Goal: Task Accomplishment & Management: Complete application form

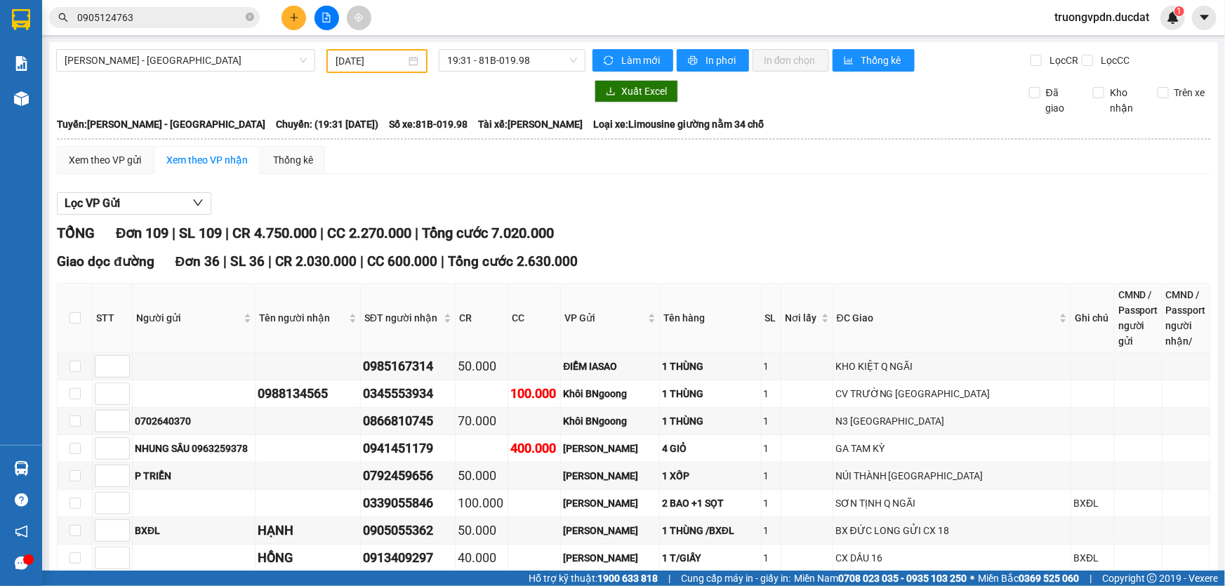
scroll to position [1008, 0]
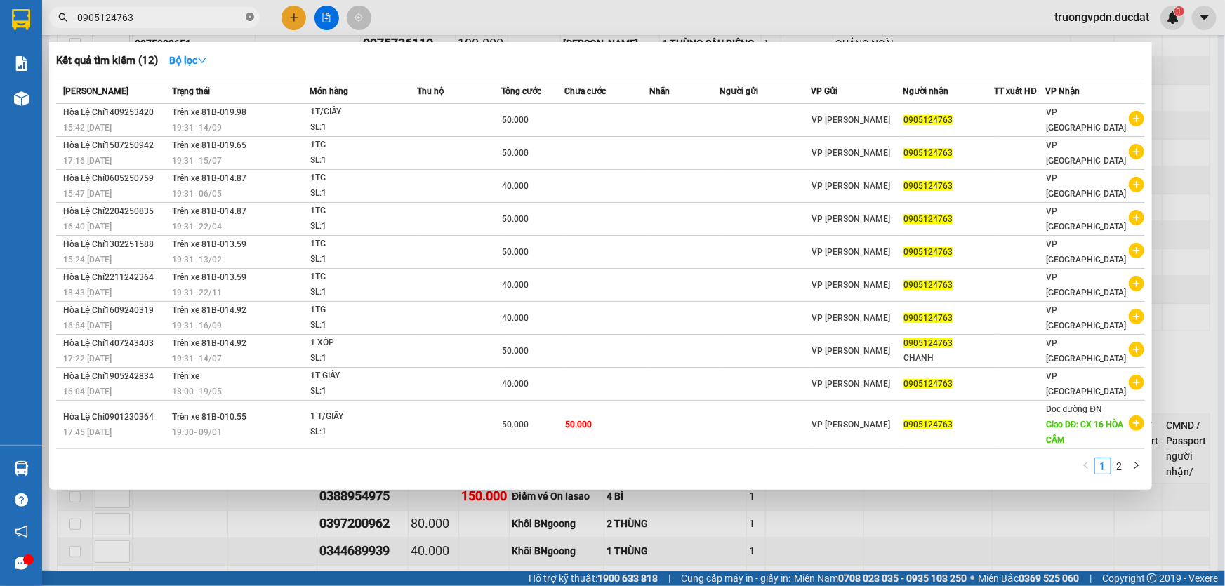
click at [249, 19] on icon "close-circle" at bounding box center [250, 17] width 8 height 8
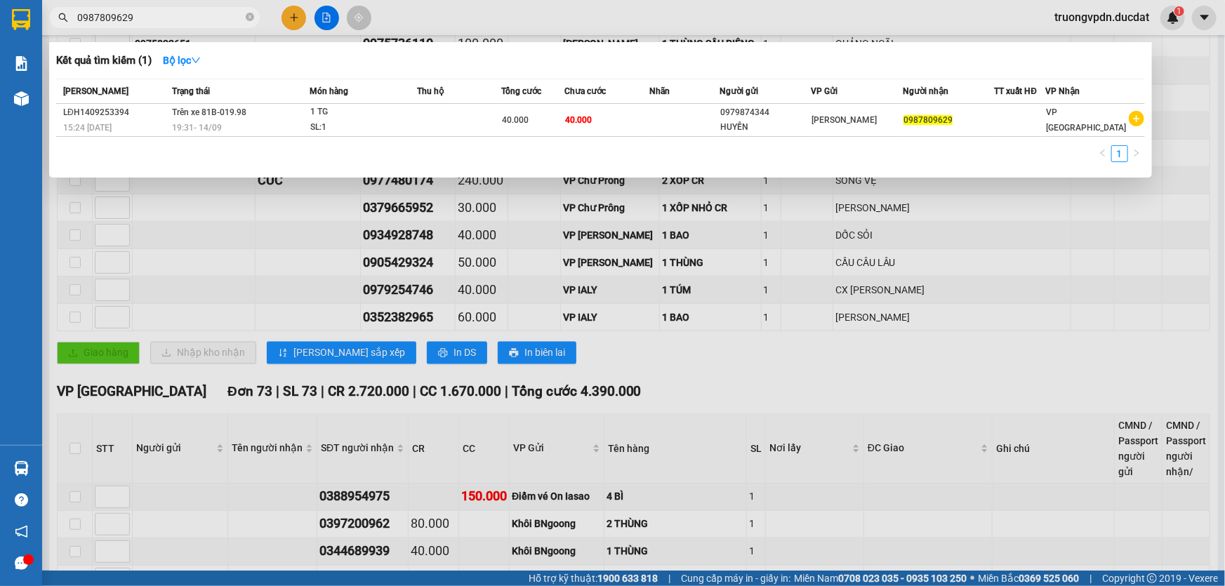
type input "0987809629"
click at [737, 349] on div at bounding box center [612, 293] width 1225 height 586
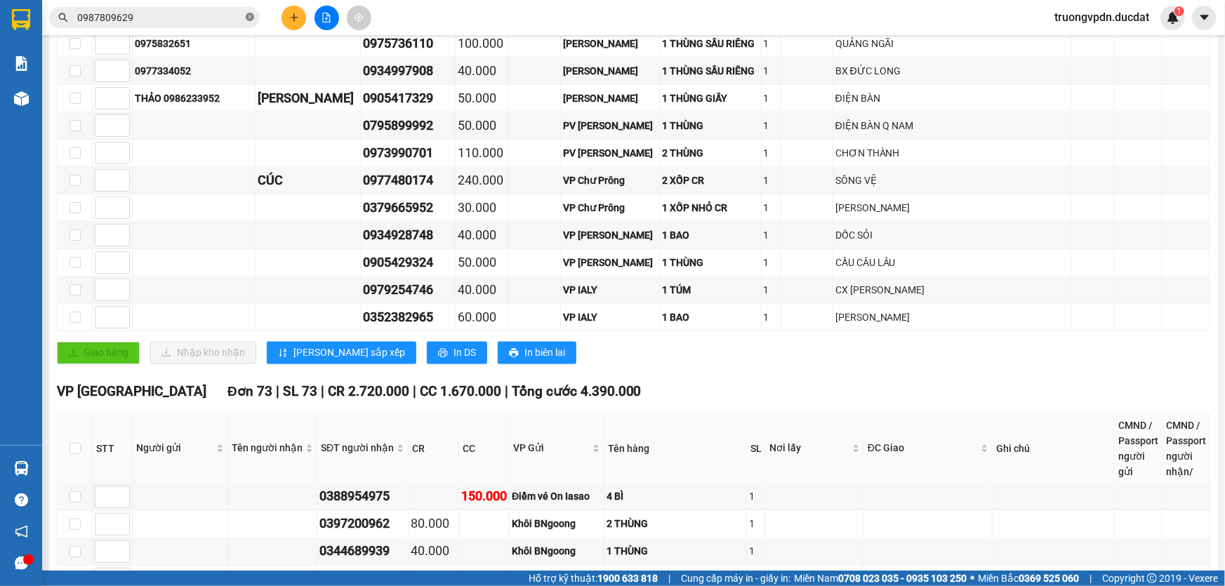
click at [247, 16] on icon "close-circle" at bounding box center [250, 17] width 8 height 8
type input "0"
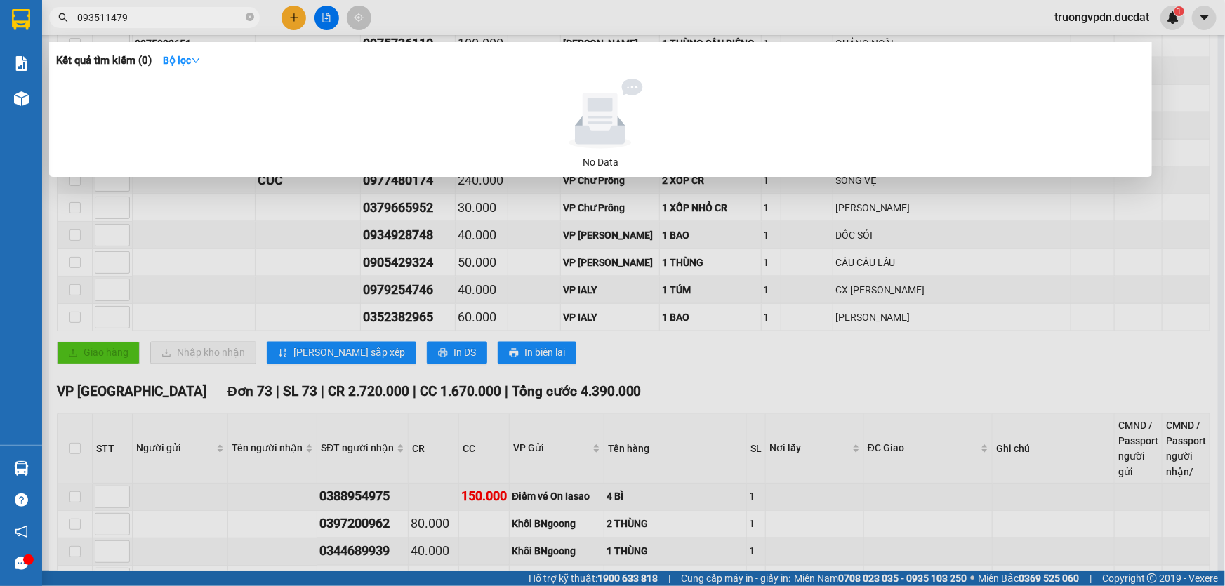
type input "0935111479"
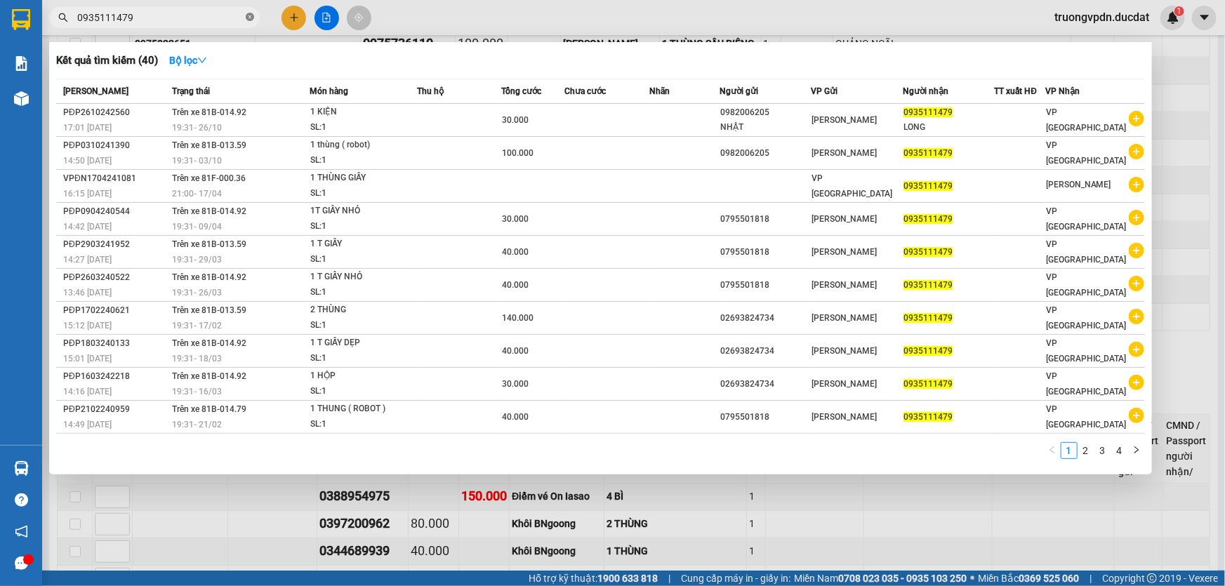
click at [250, 19] on icon "close-circle" at bounding box center [250, 17] width 8 height 8
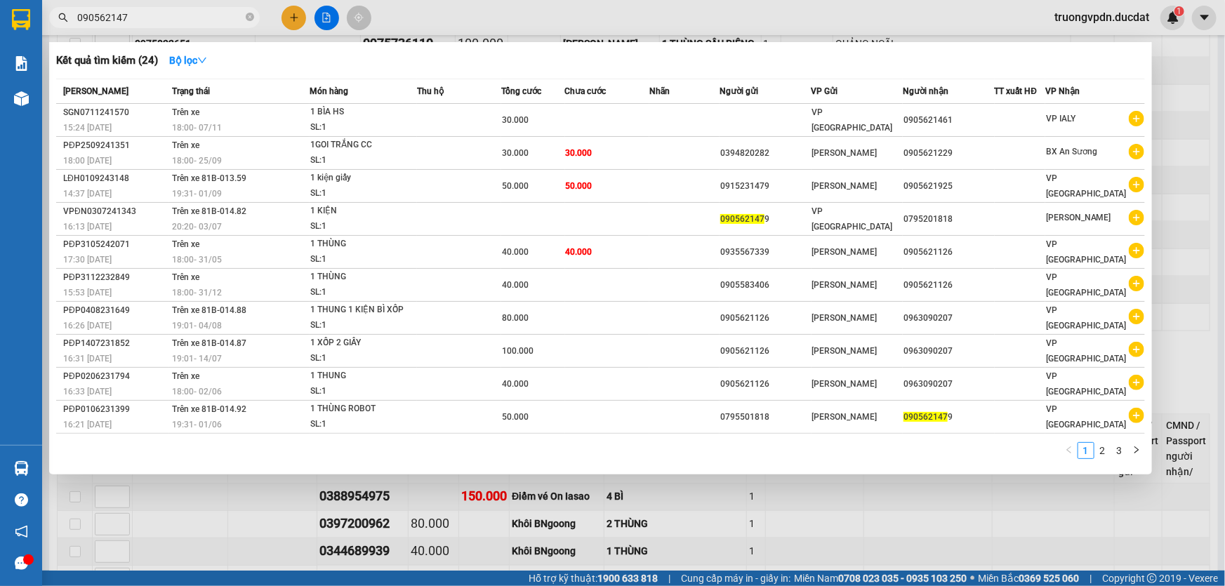
type input "0905621479"
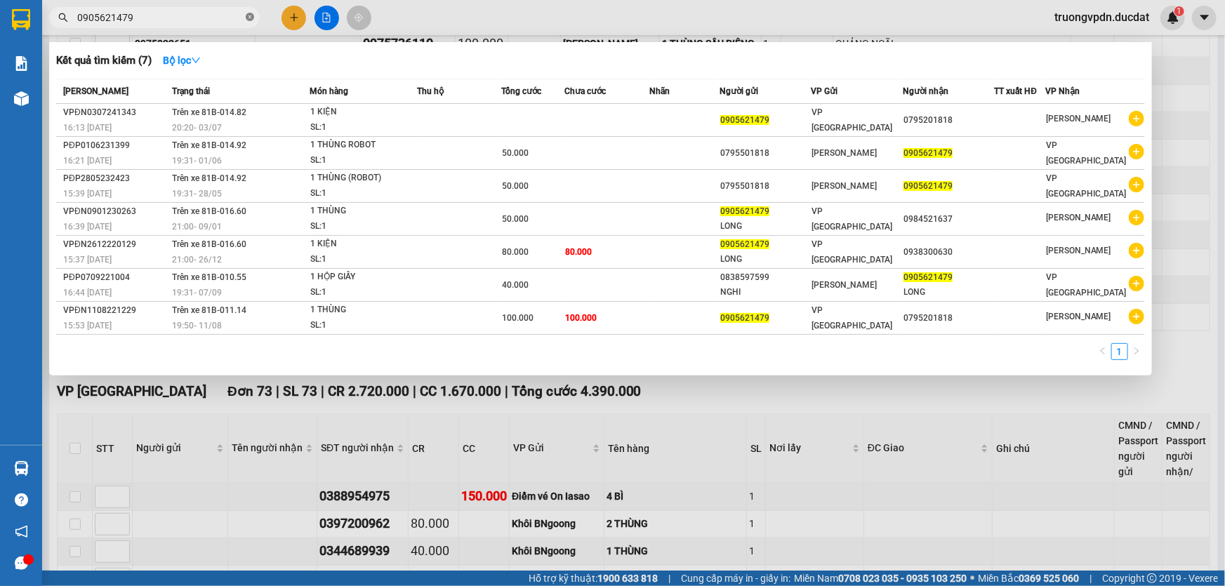
click at [248, 20] on icon "close-circle" at bounding box center [250, 17] width 8 height 8
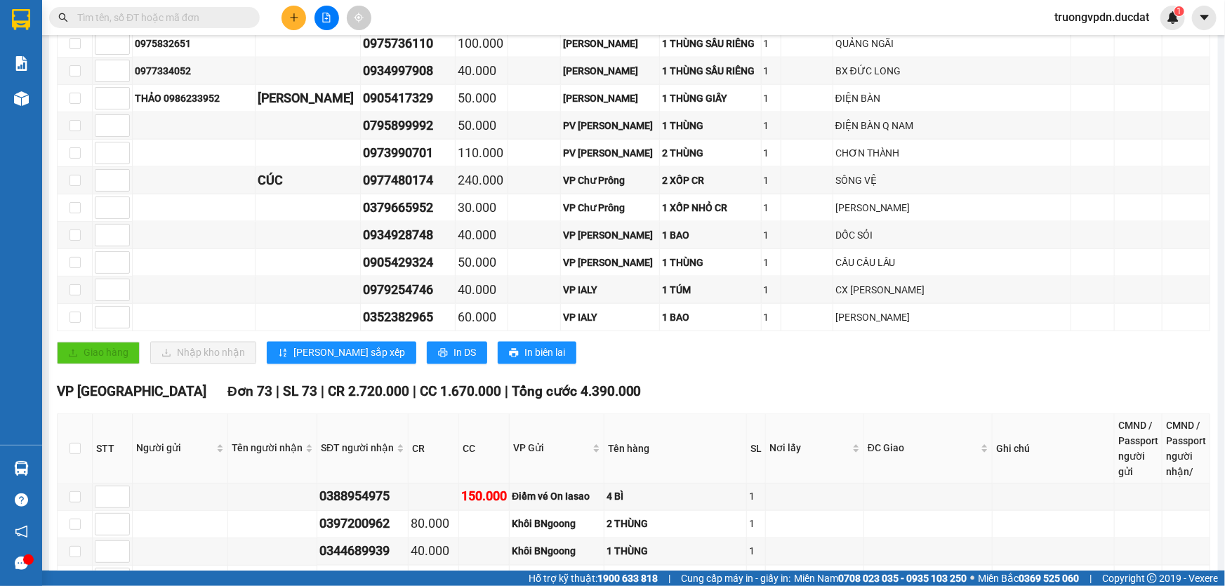
click at [183, 14] on input "text" at bounding box center [160, 17] width 166 height 15
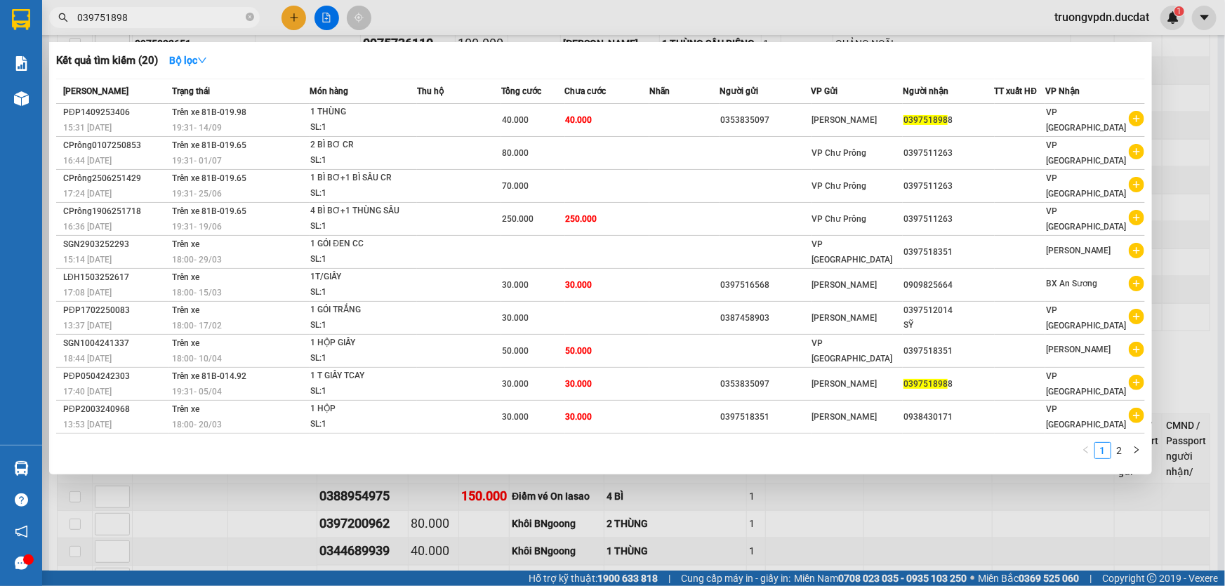
type input "0397518988"
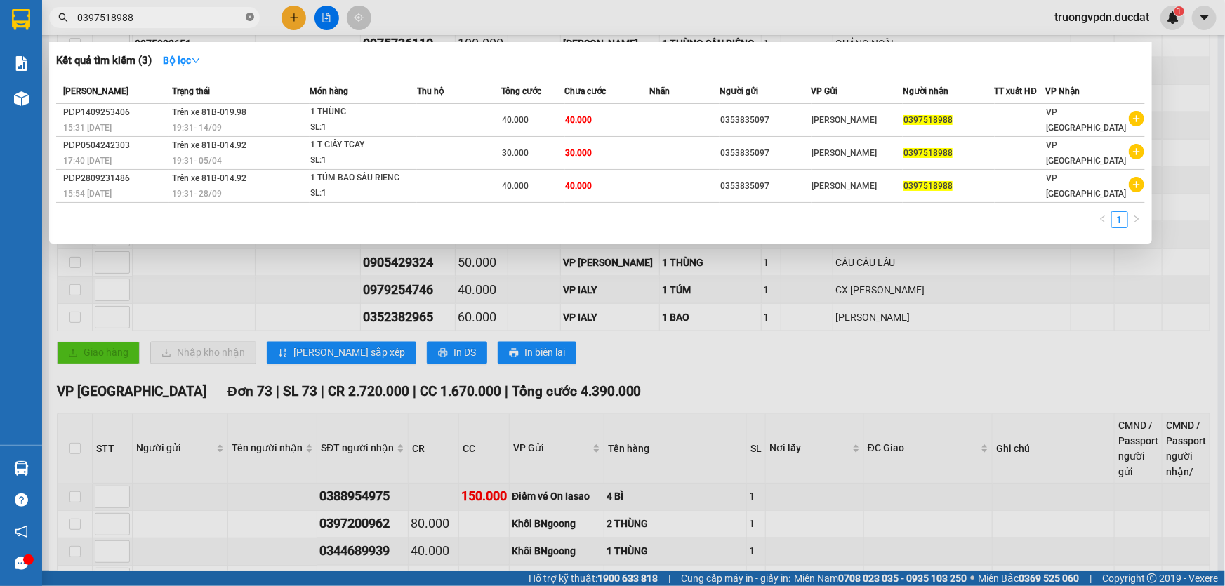
click at [253, 14] on icon "close-circle" at bounding box center [250, 17] width 8 height 8
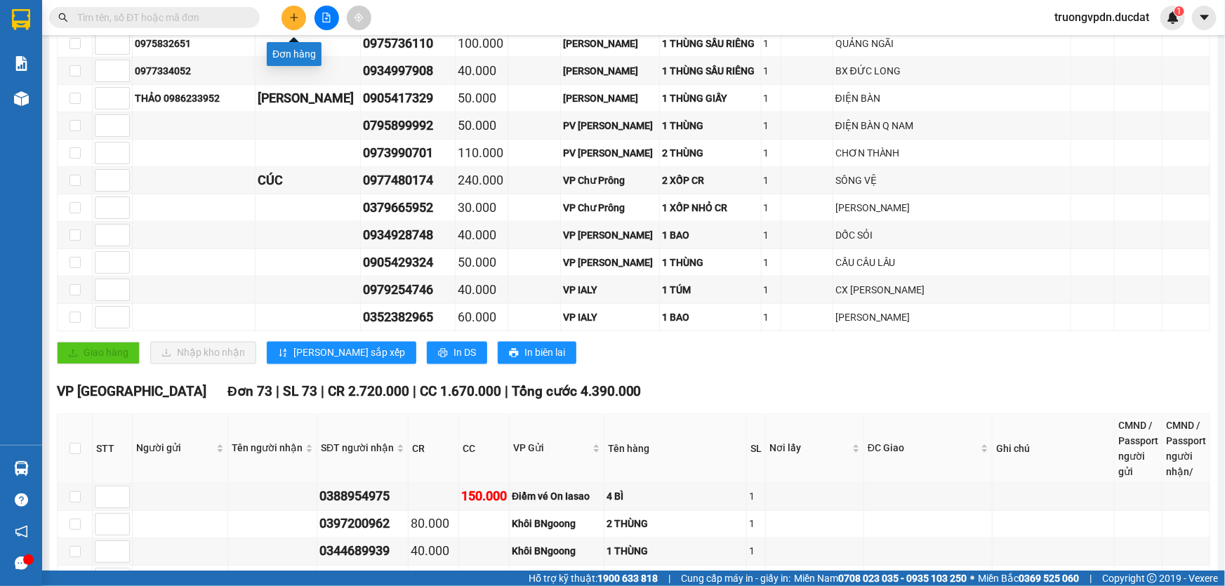
click at [298, 18] on icon "plus" at bounding box center [294, 18] width 10 height 10
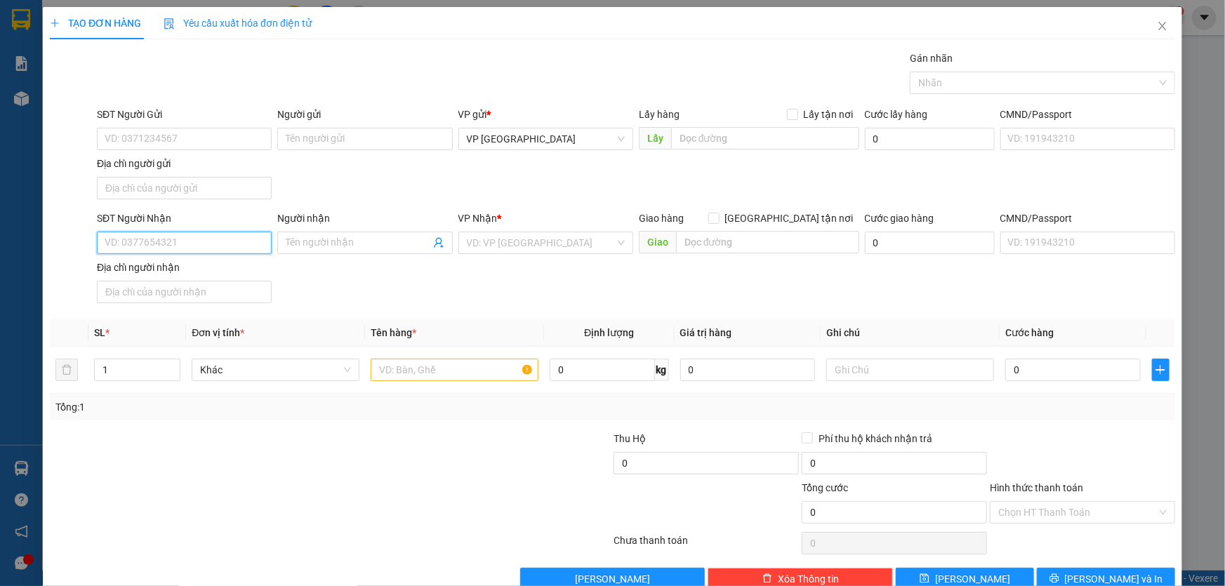
click at [194, 242] on input "SĐT Người Nhận" at bounding box center [184, 243] width 175 height 22
click at [147, 265] on div "0365756742" at bounding box center [183, 270] width 157 height 15
type input "0365756742"
click at [463, 361] on input "text" at bounding box center [455, 370] width 168 height 22
click at [426, 369] on input "text" at bounding box center [455, 370] width 168 height 22
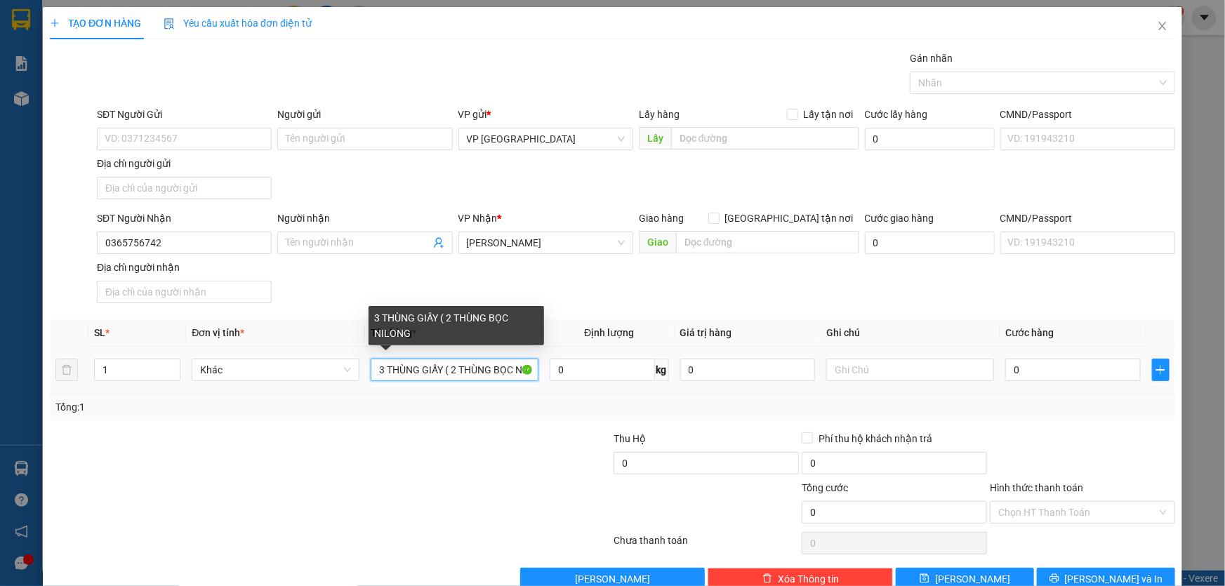
click at [480, 372] on input "3 THÙNG GIẤY ( 2 THÙNG BỌC NILONG" at bounding box center [455, 370] width 168 height 22
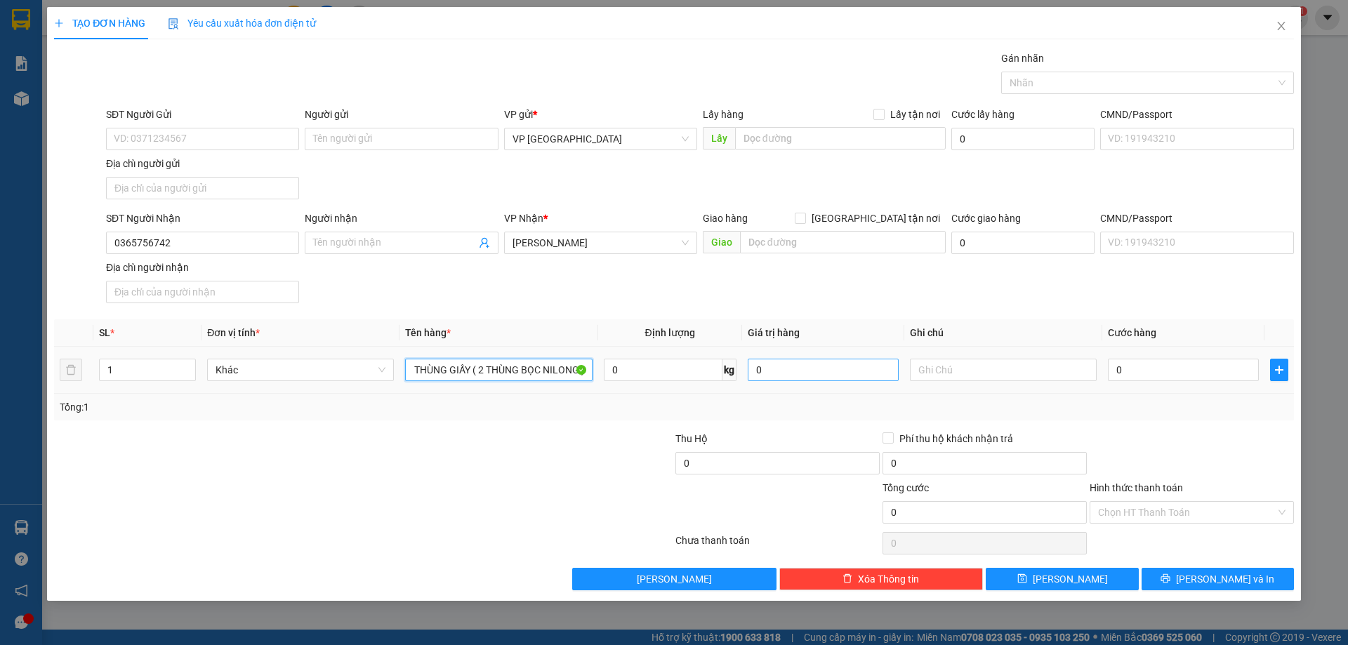
scroll to position [0, 10]
type input "3 THÙNG GIẤY ( 2 THÙNG BỌC NILONG )"
click at [994, 372] on input "text" at bounding box center [1003, 370] width 187 height 22
type input "CC"
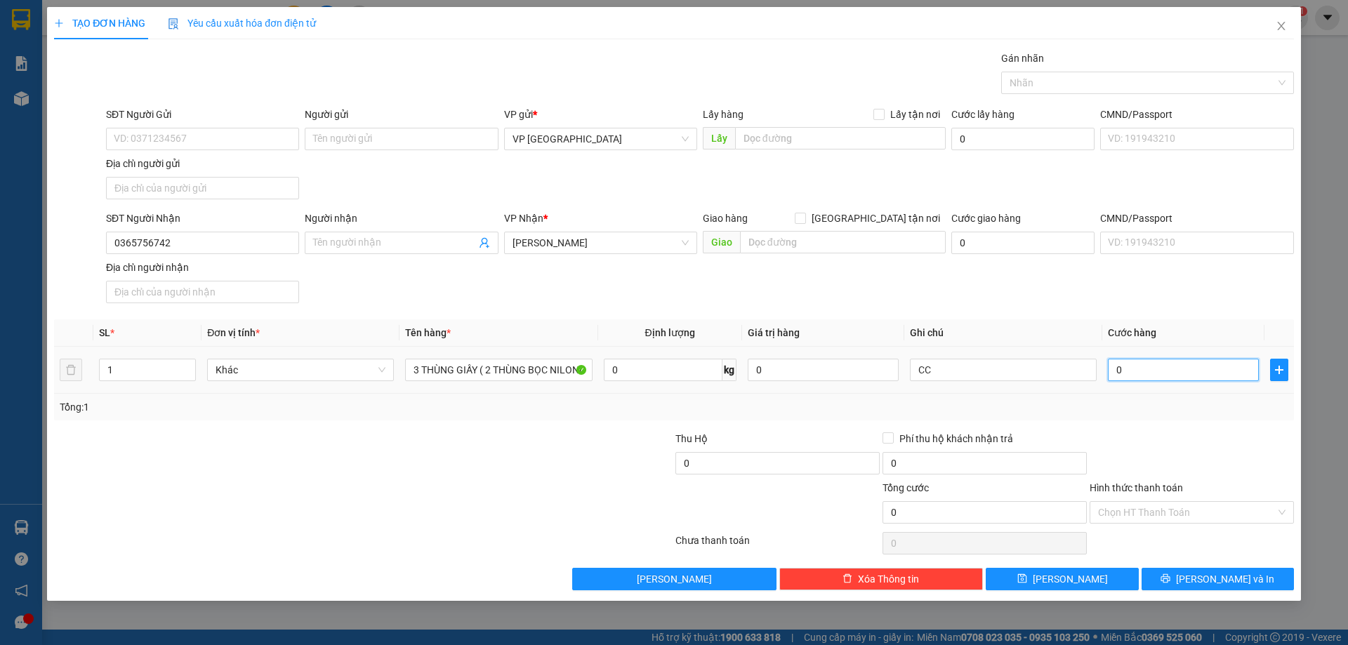
click at [1182, 378] on input "0" at bounding box center [1183, 370] width 151 height 22
type input "1"
type input "15"
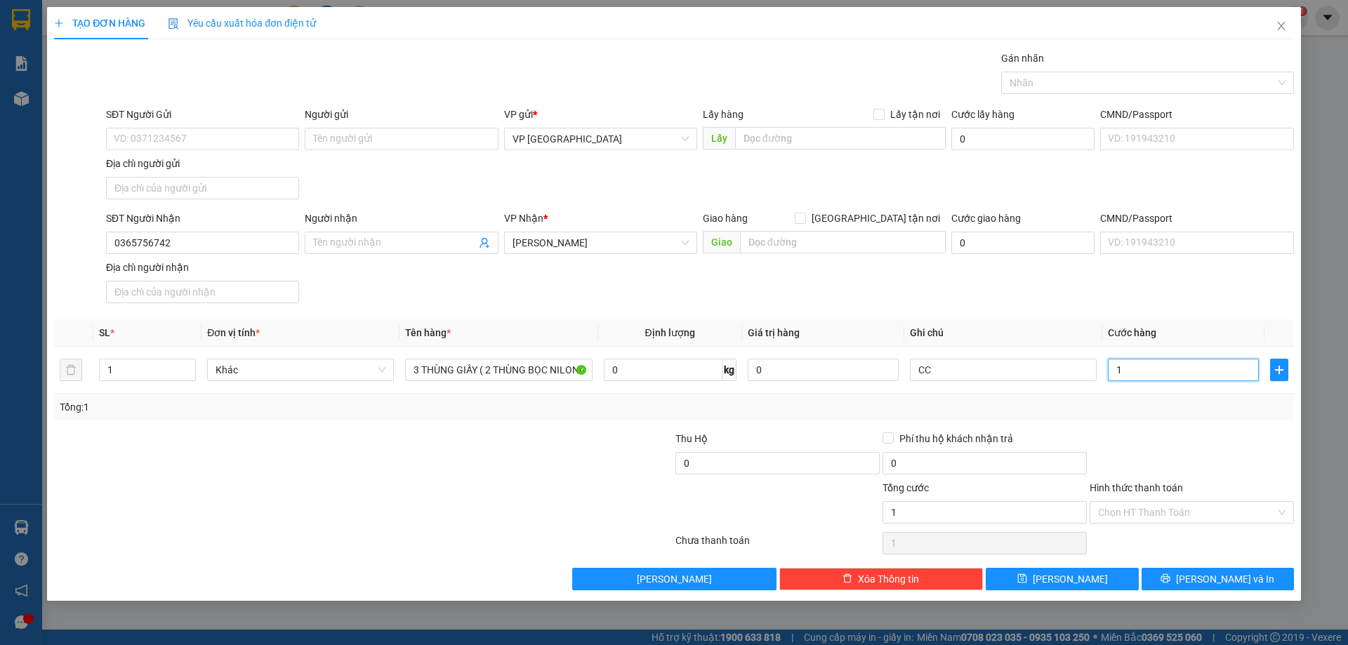
type input "15"
type input "150"
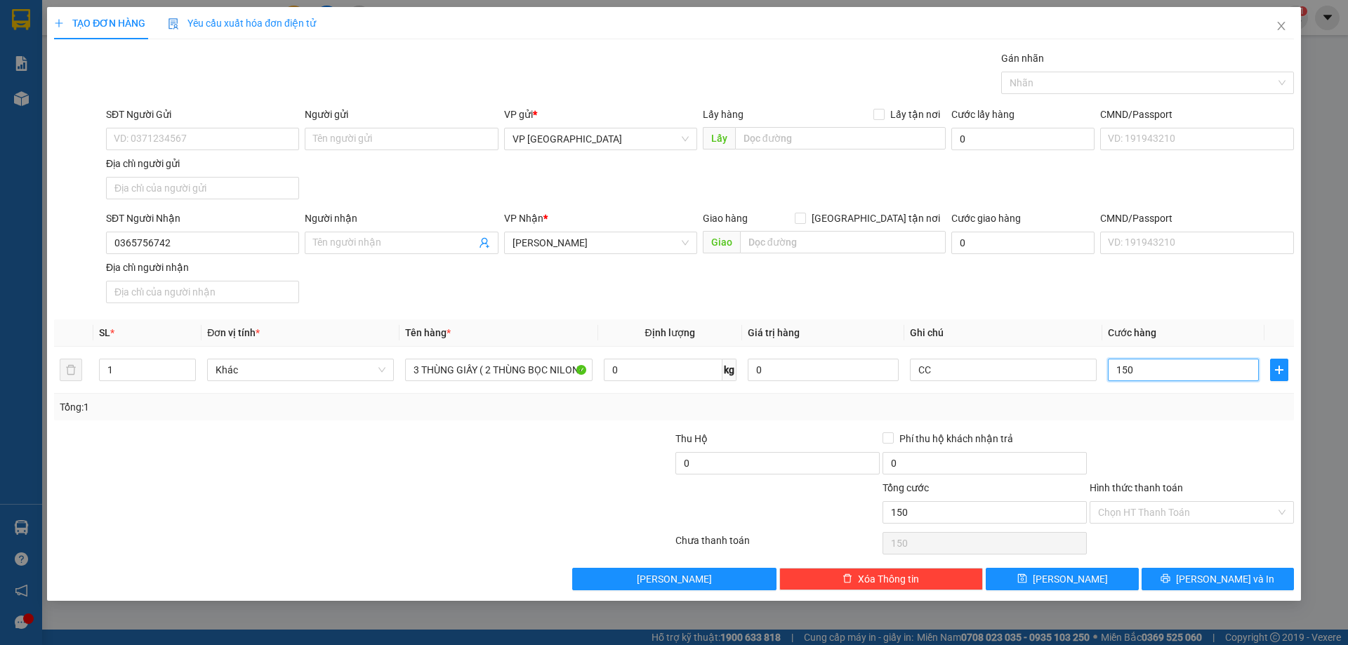
type input "1.500"
type input "15.000"
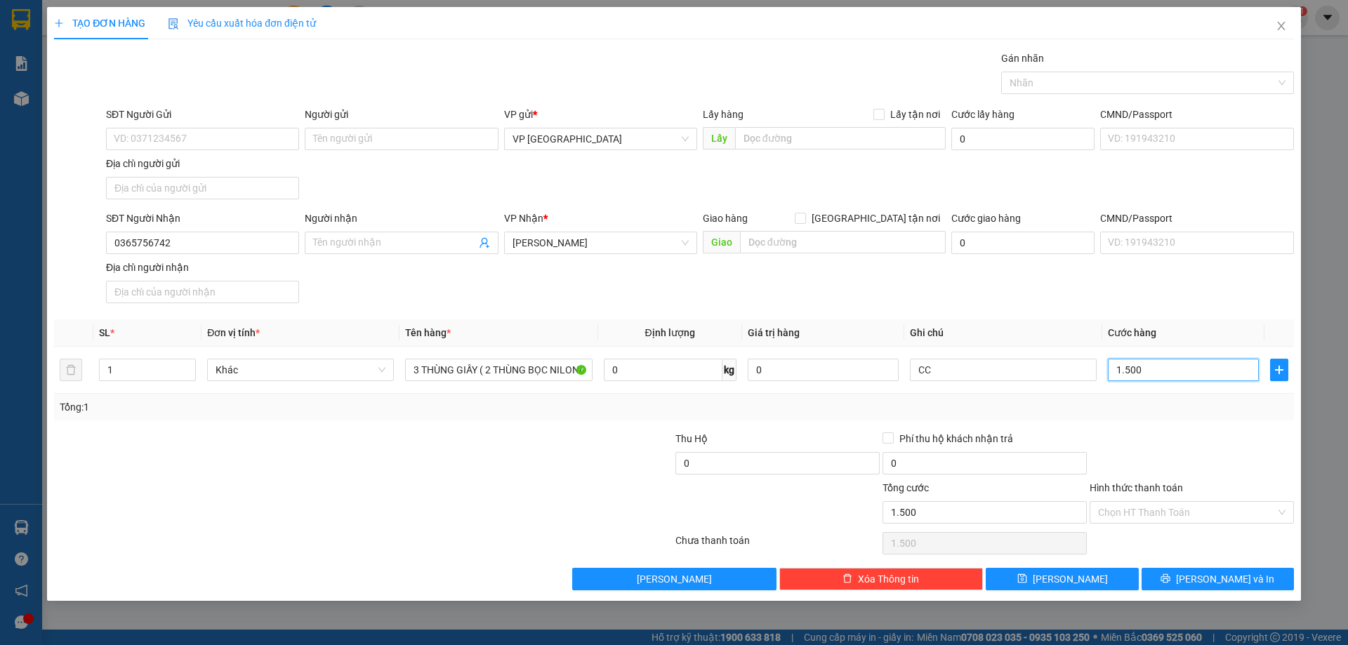
type input "15.000"
type input "150.000"
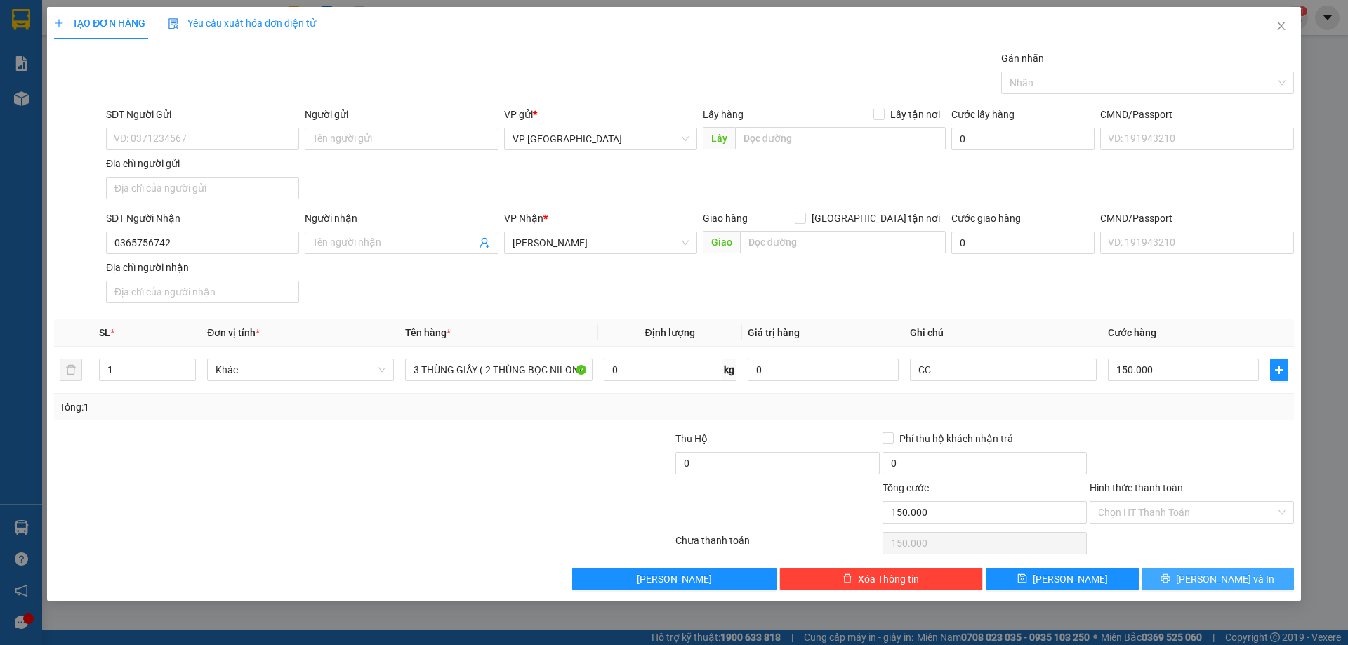
click at [1189, 569] on button "Lưu và In" at bounding box center [1218, 579] width 152 height 22
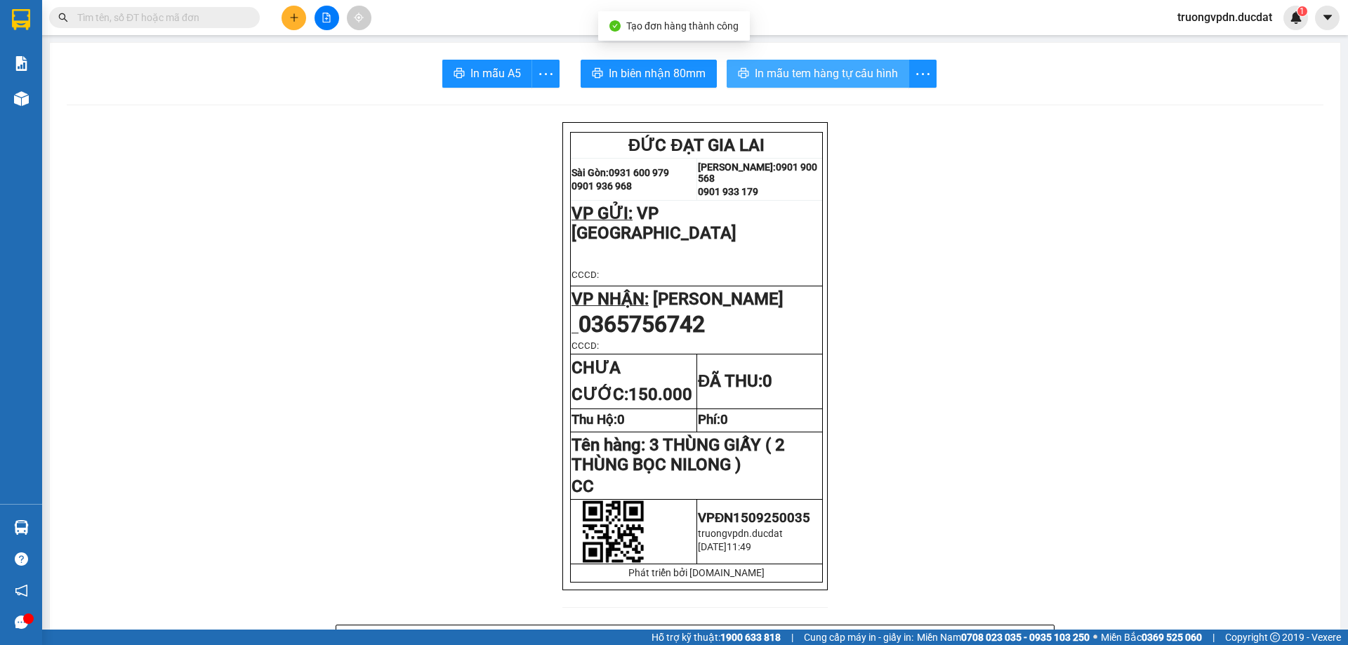
click at [817, 66] on span "In mẫu tem hàng tự cấu hình" at bounding box center [826, 74] width 143 height 18
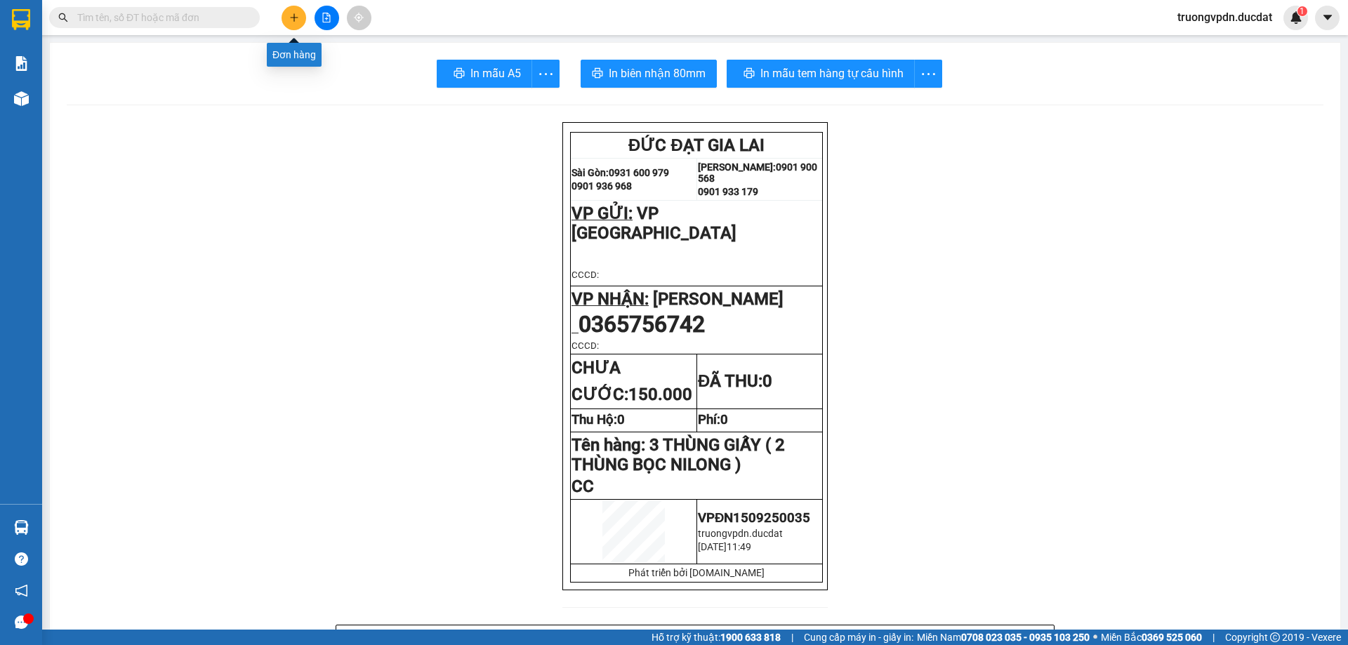
click at [292, 19] on icon "plus" at bounding box center [294, 18] width 10 height 10
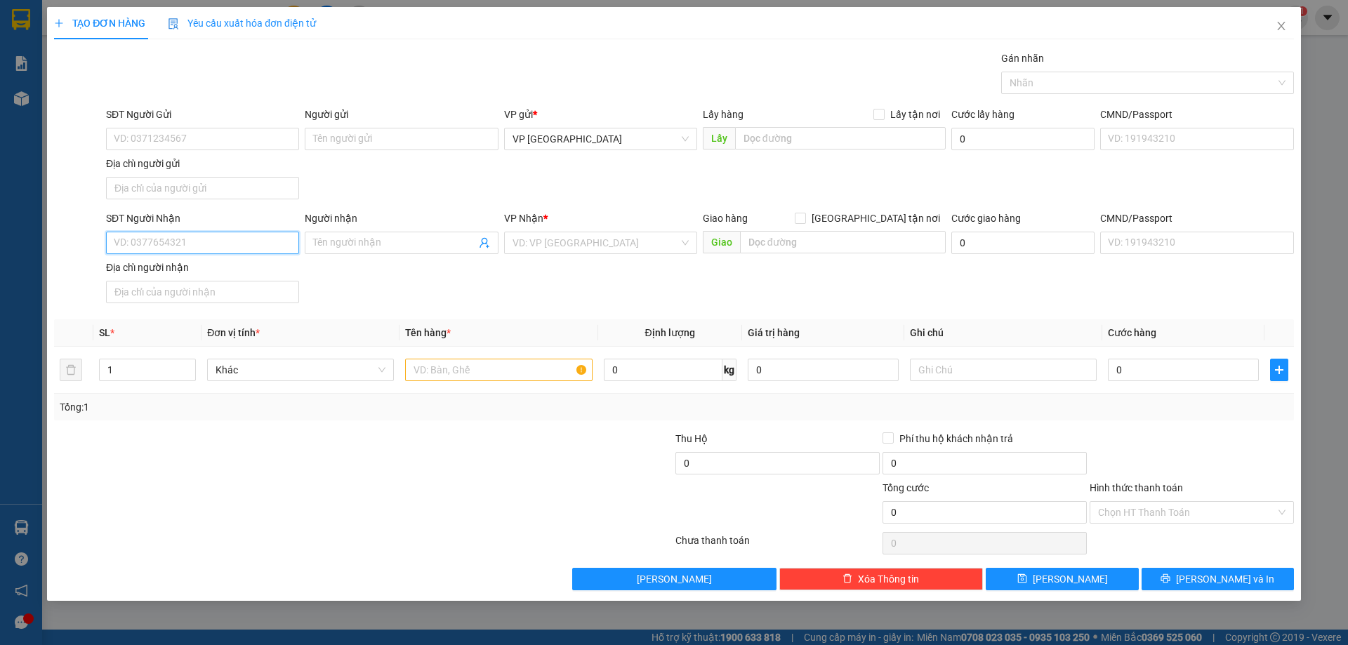
click at [211, 247] on input "SĐT Người Nhận" at bounding box center [202, 243] width 193 height 22
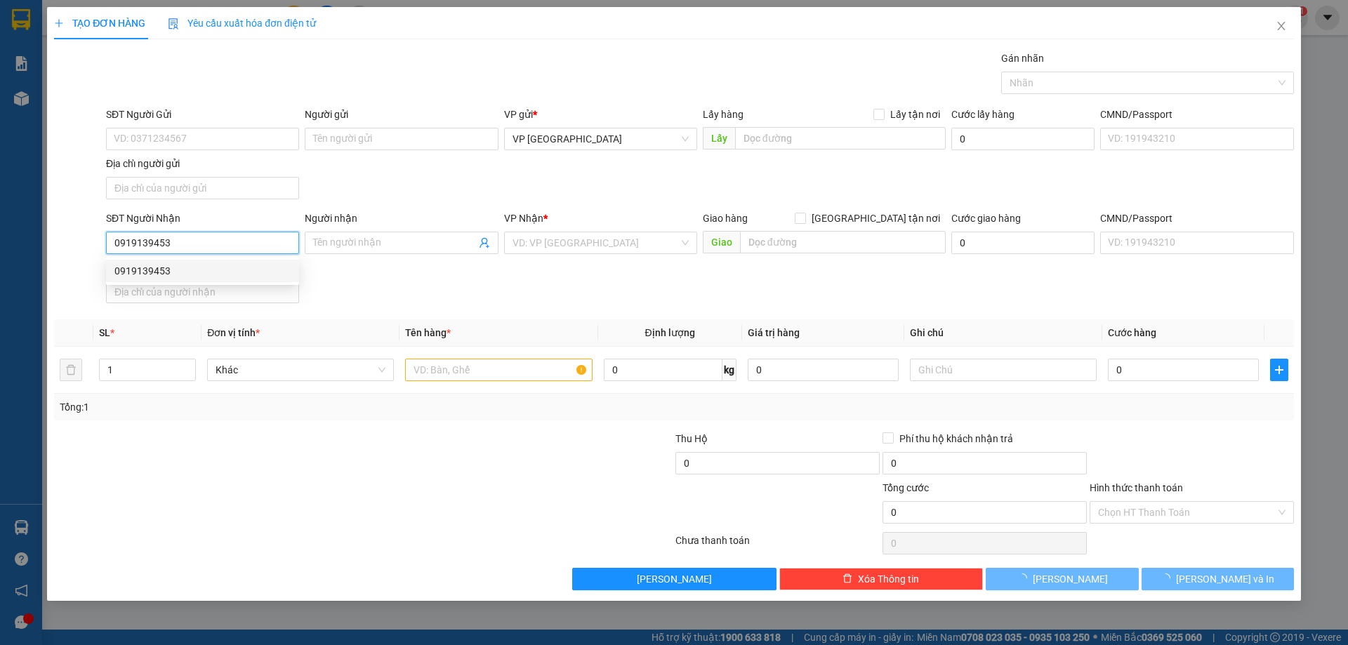
click at [185, 269] on div "0919139453" at bounding box center [202, 270] width 176 height 15
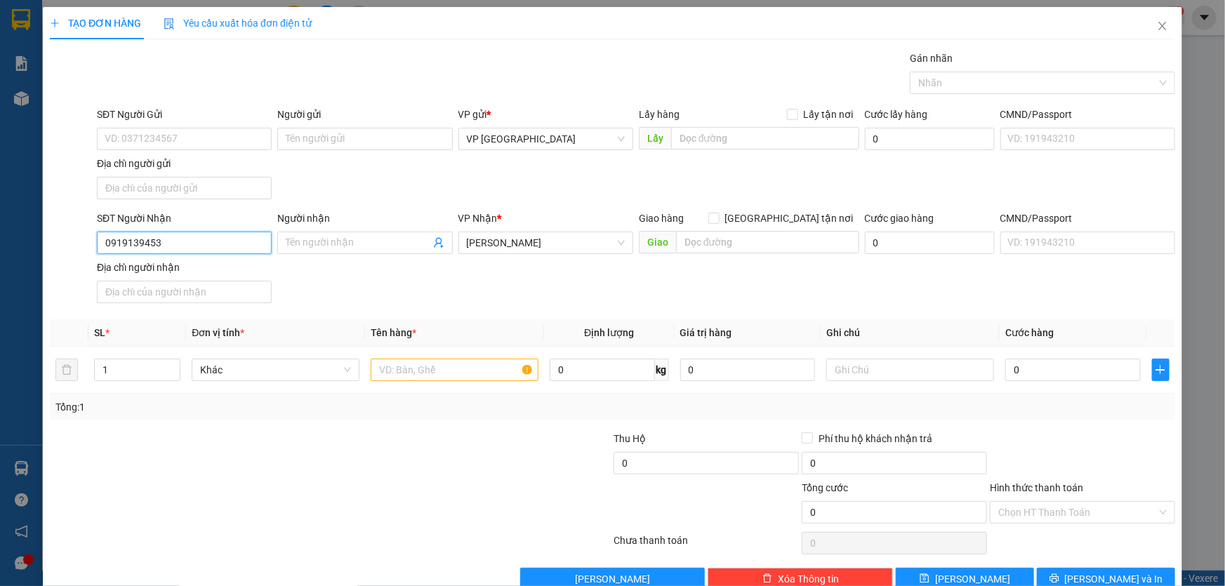
type input "0919139453"
drag, startPoint x: 190, startPoint y: 218, endPoint x: 110, endPoint y: 239, distance: 82.6
click at [84, 239] on div "SĐT Người Nhận 0919139453 Người nhận Tên người nhận VP Nhận * Phan Đình Phùng G…" at bounding box center [612, 260] width 1128 height 98
click at [172, 244] on input "0919139453" at bounding box center [184, 243] width 175 height 22
drag, startPoint x: 145, startPoint y: 244, endPoint x: 89, endPoint y: 242, distance: 56.2
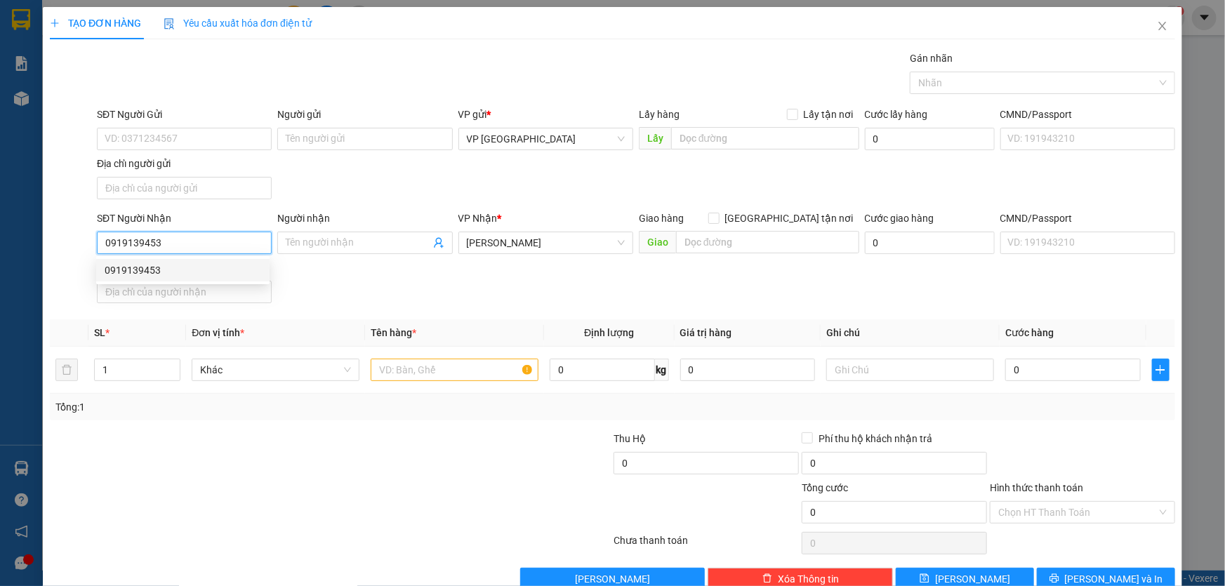
click at [89, 242] on div "SĐT Người Nhận 0919139453 Người nhận Tên người nhận VP Nhận * Phan Đình Phùng G…" at bounding box center [612, 260] width 1128 height 98
click at [456, 376] on input "text" at bounding box center [455, 370] width 168 height 22
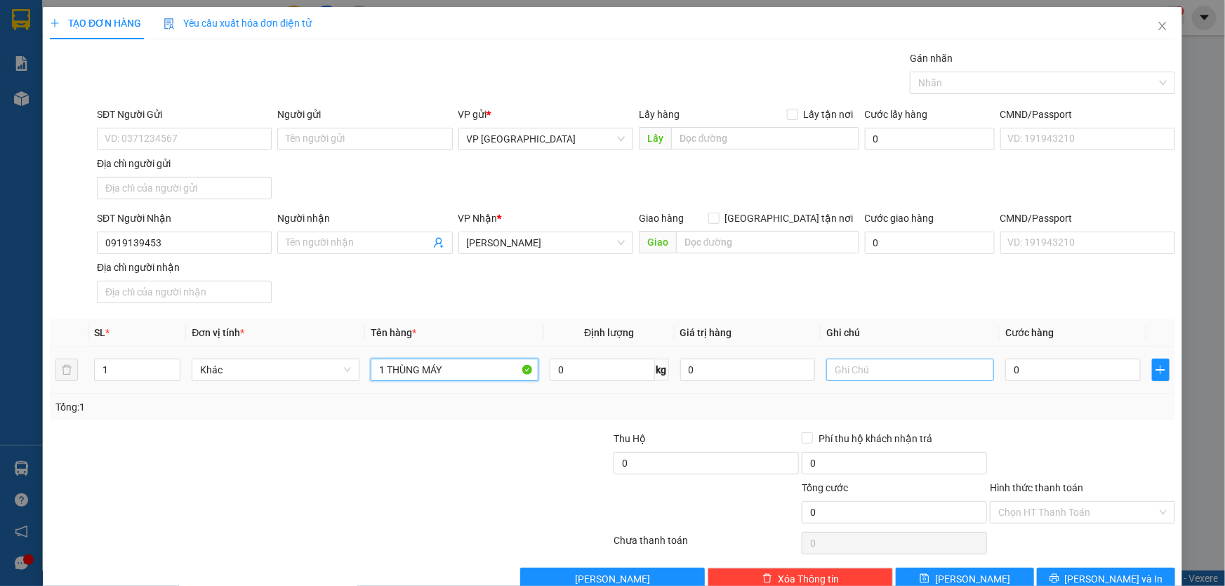
type input "1 THÙNG MÁY"
click at [890, 371] on input "text" at bounding box center [910, 370] width 168 height 22
type input "CC"
type input "2"
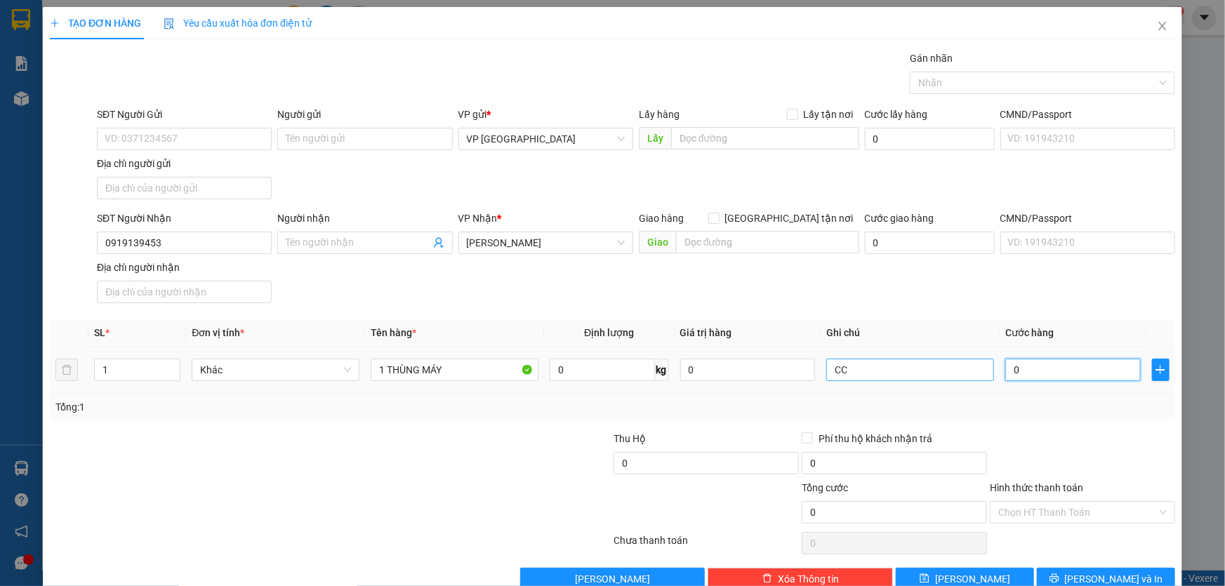
type input "2"
type input "20"
type input "200"
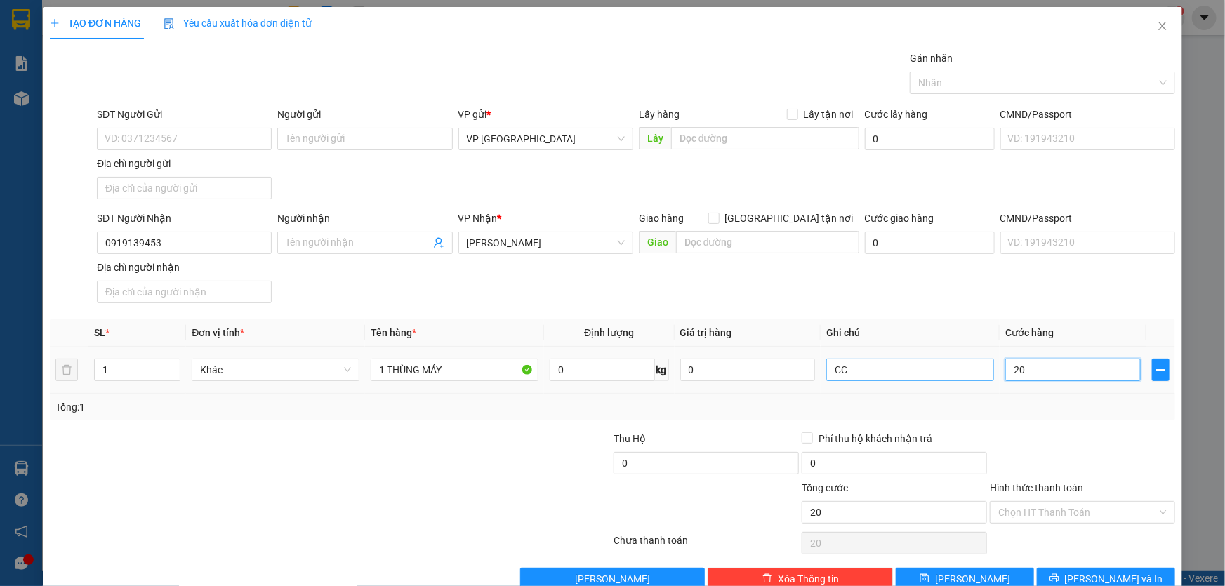
type input "200"
type input "2.000"
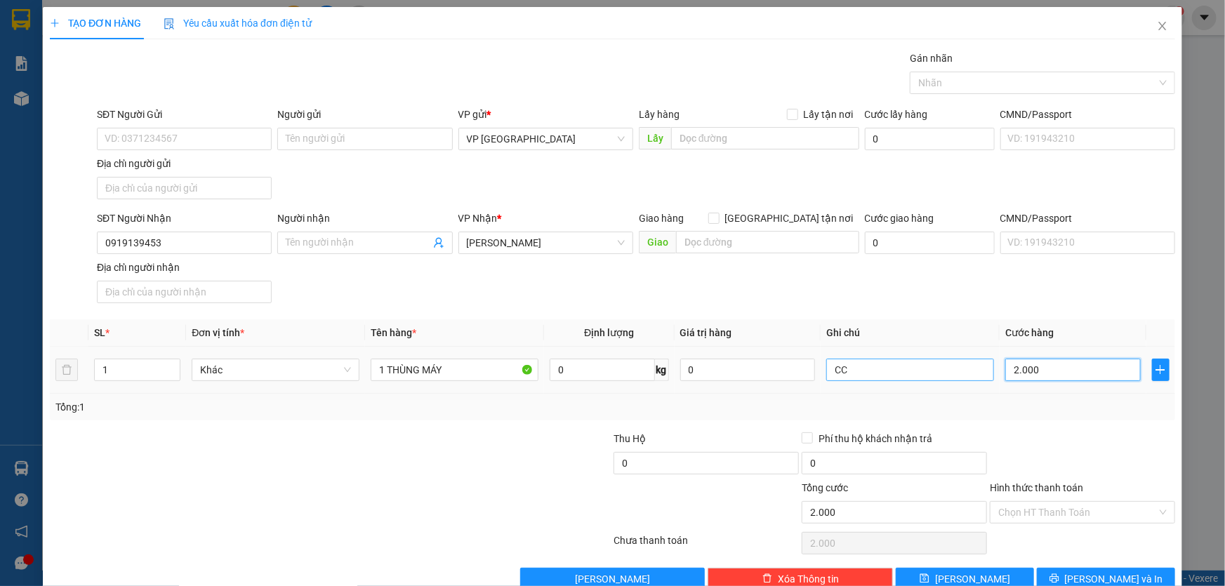
type input "20.000"
type input "200.000"
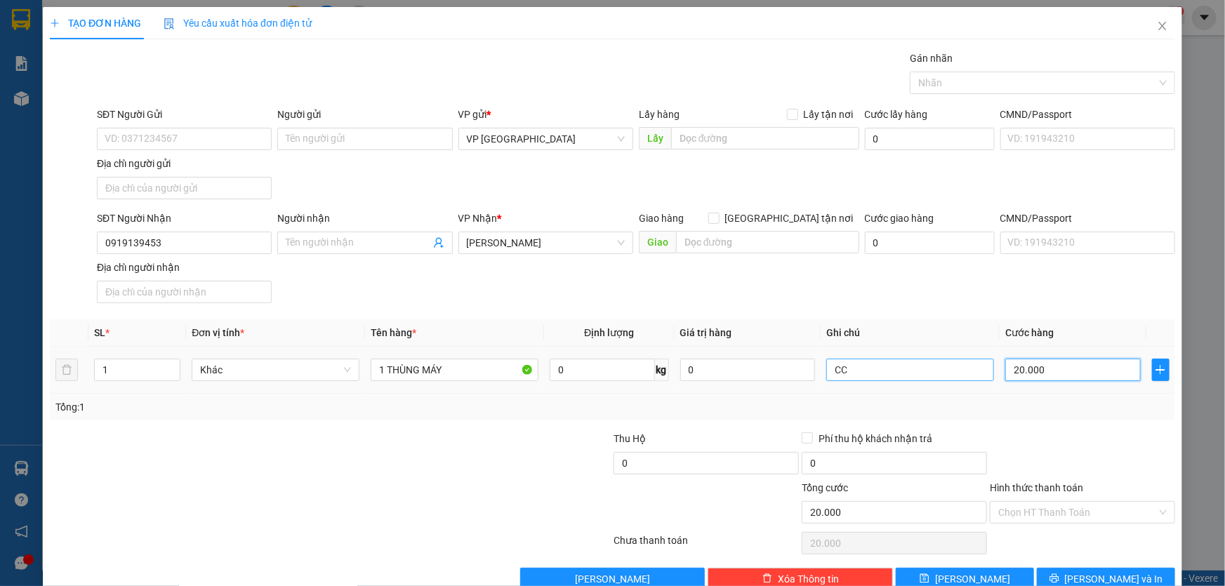
type input "200.000"
click at [1111, 573] on span "Lưu và In" at bounding box center [1114, 579] width 98 height 15
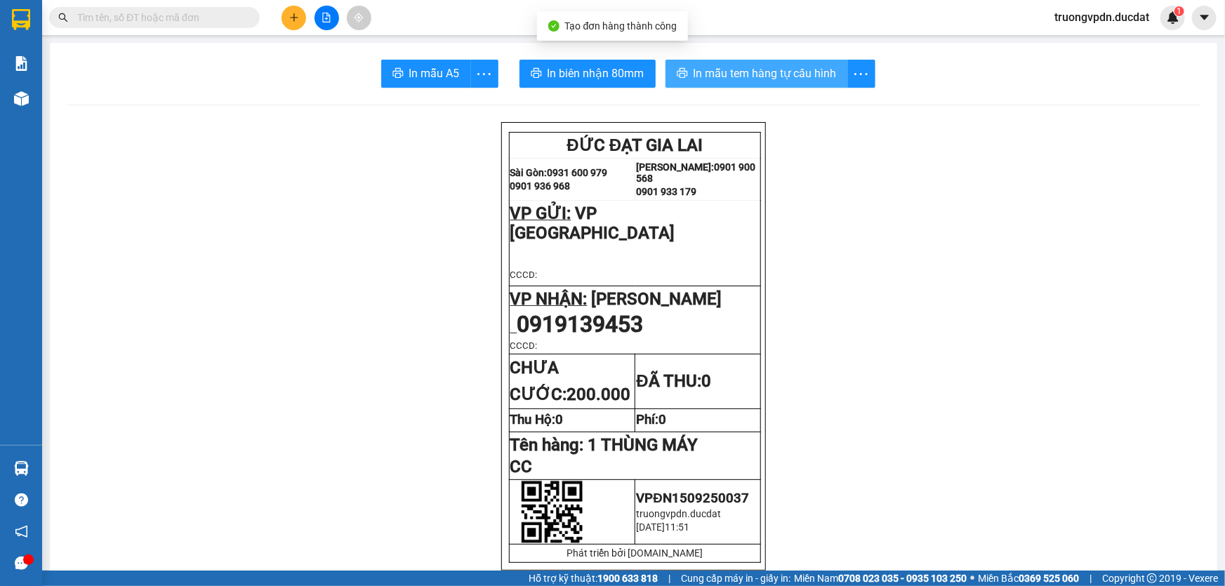
click at [765, 72] on span "In mẫu tem hàng tự cấu hình" at bounding box center [765, 74] width 143 height 18
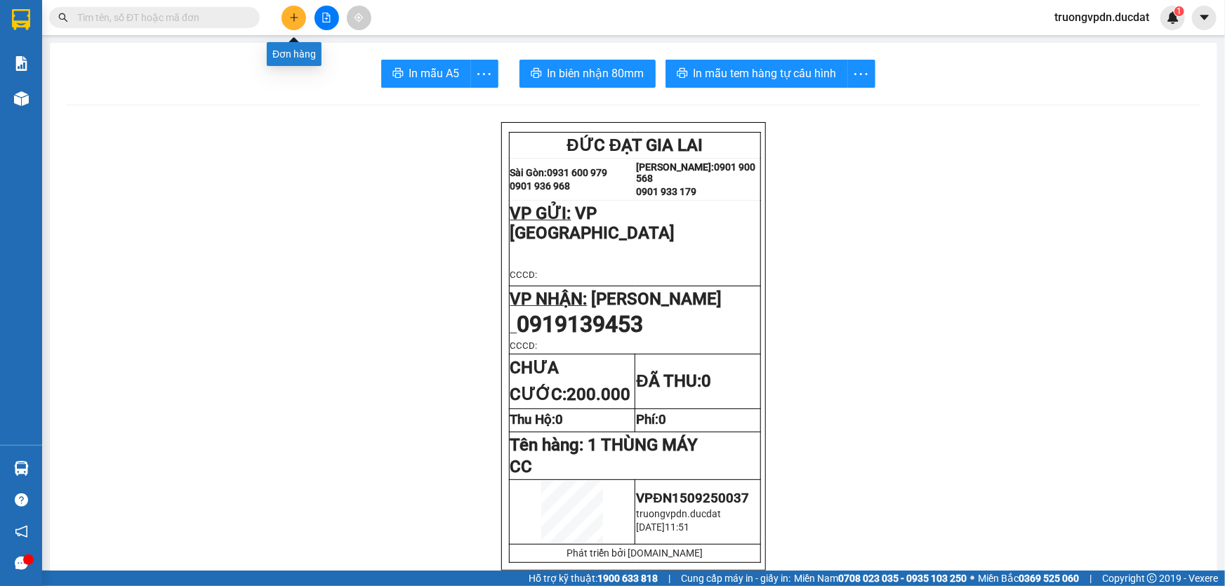
click at [287, 20] on button at bounding box center [294, 18] width 25 height 25
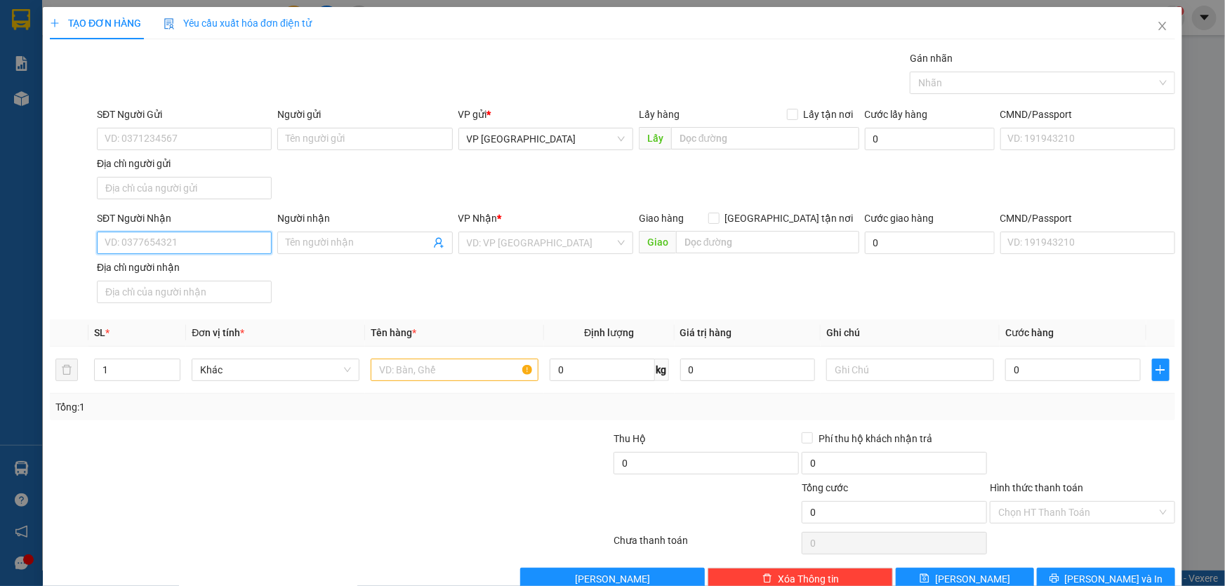
click at [221, 252] on input "SĐT Người Nhận" at bounding box center [184, 243] width 175 height 22
click at [175, 270] on div "0918881541 - THỊNH" at bounding box center [183, 270] width 157 height 15
type input "0918881541"
type input "THỊNH"
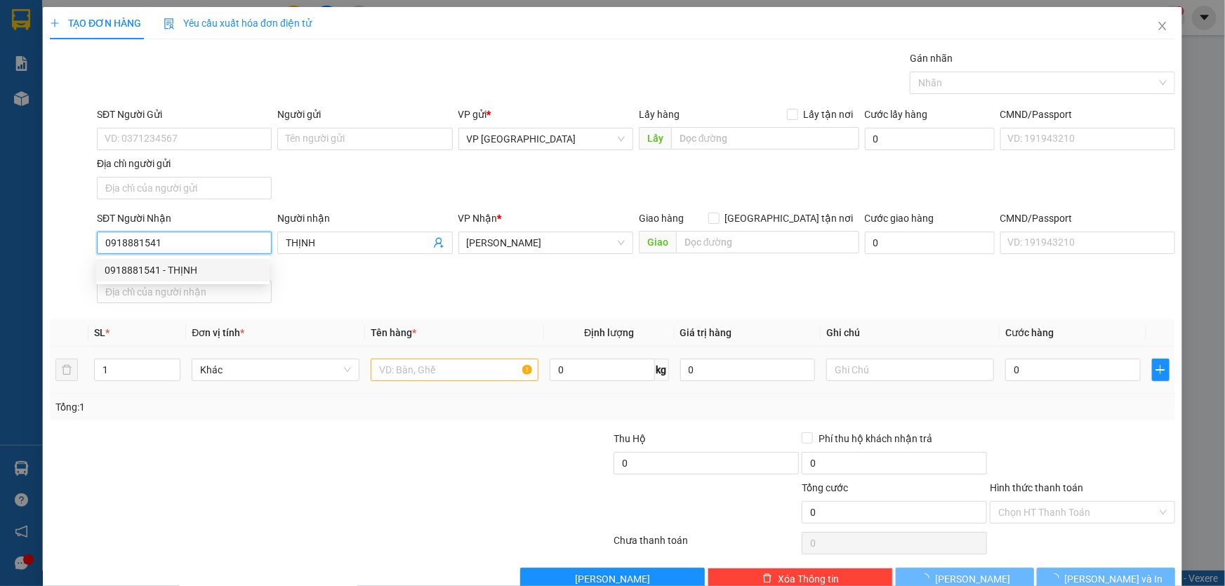
type input "0918881541"
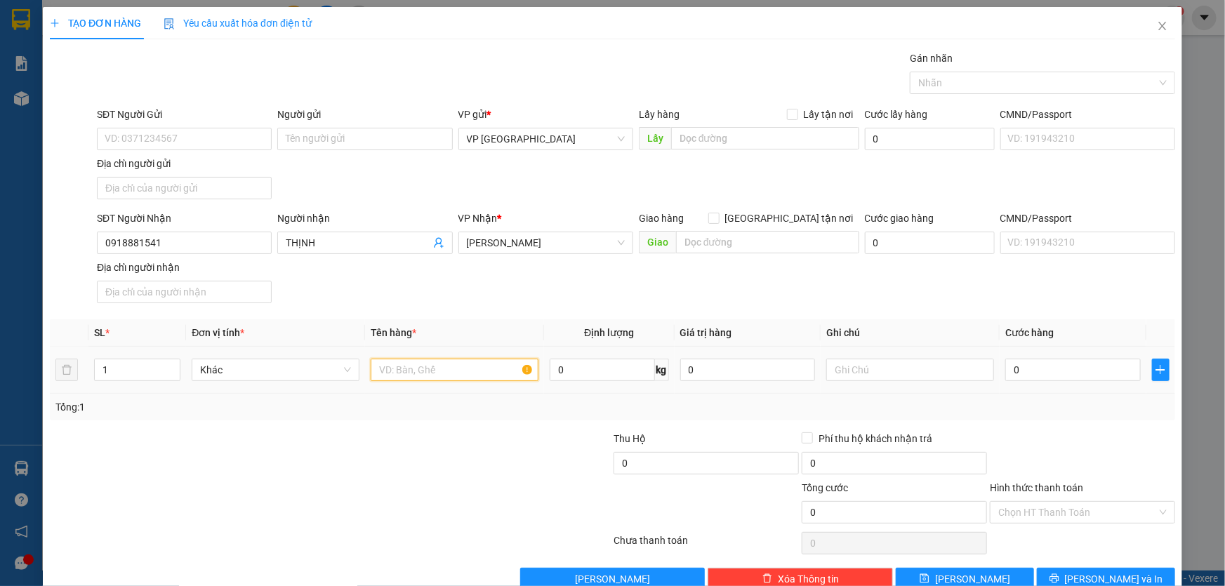
click at [488, 372] on input "text" at bounding box center [455, 370] width 168 height 22
type input "1 THÙNG GIẤY NHỎ"
type input "3"
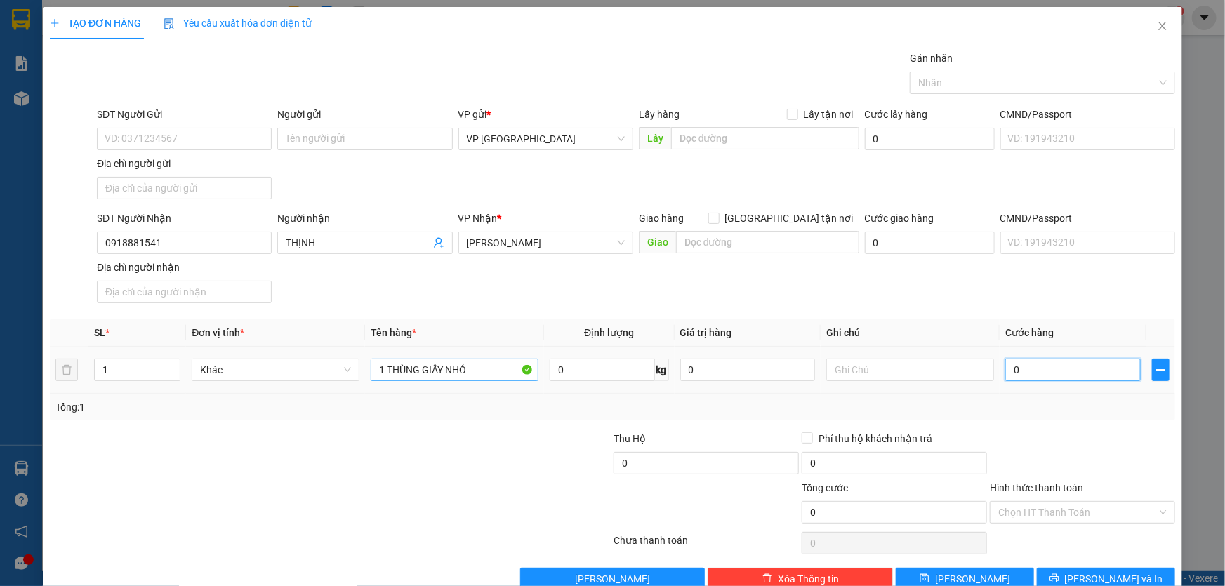
type input "3"
type input "30"
type input "300"
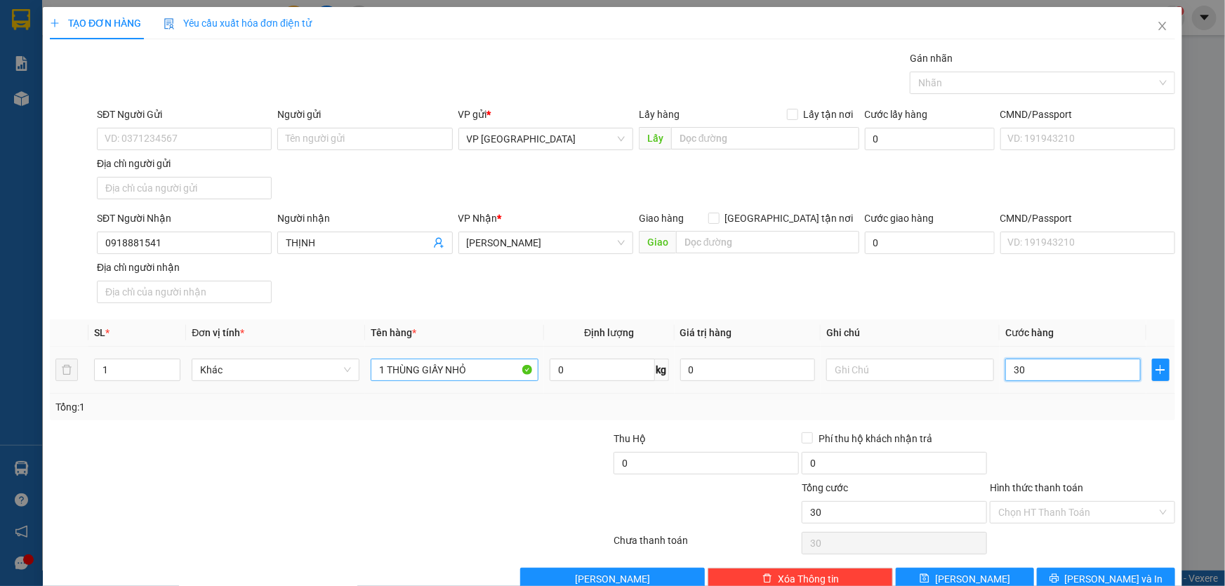
type input "300"
type input "3.000"
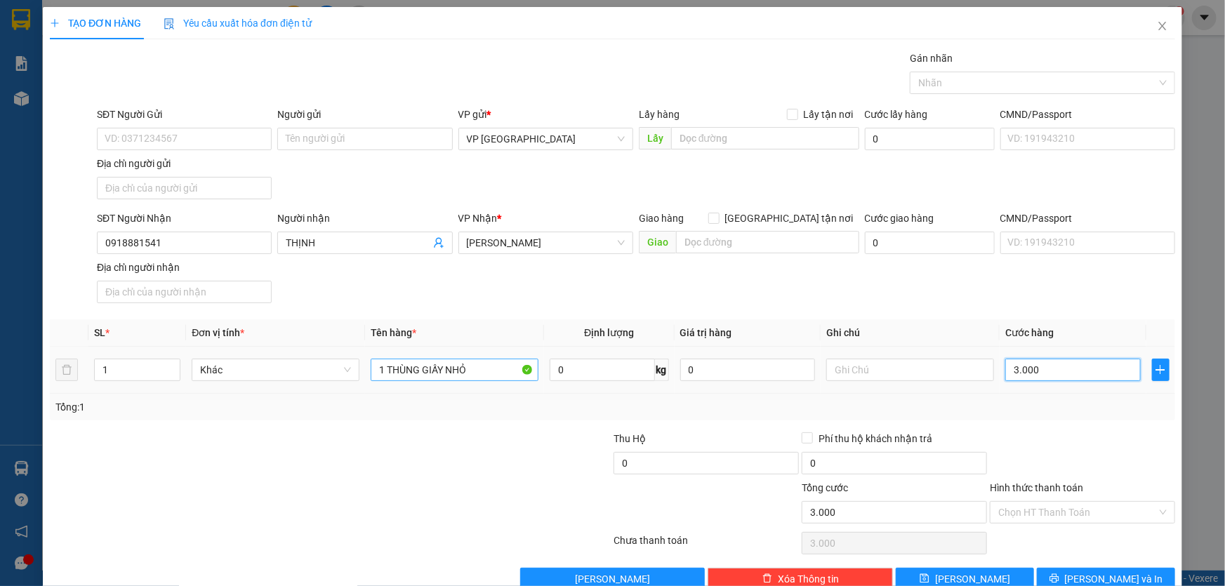
type input "30.000"
click at [1076, 519] on input "Hình thức thanh toán" at bounding box center [1077, 512] width 159 height 21
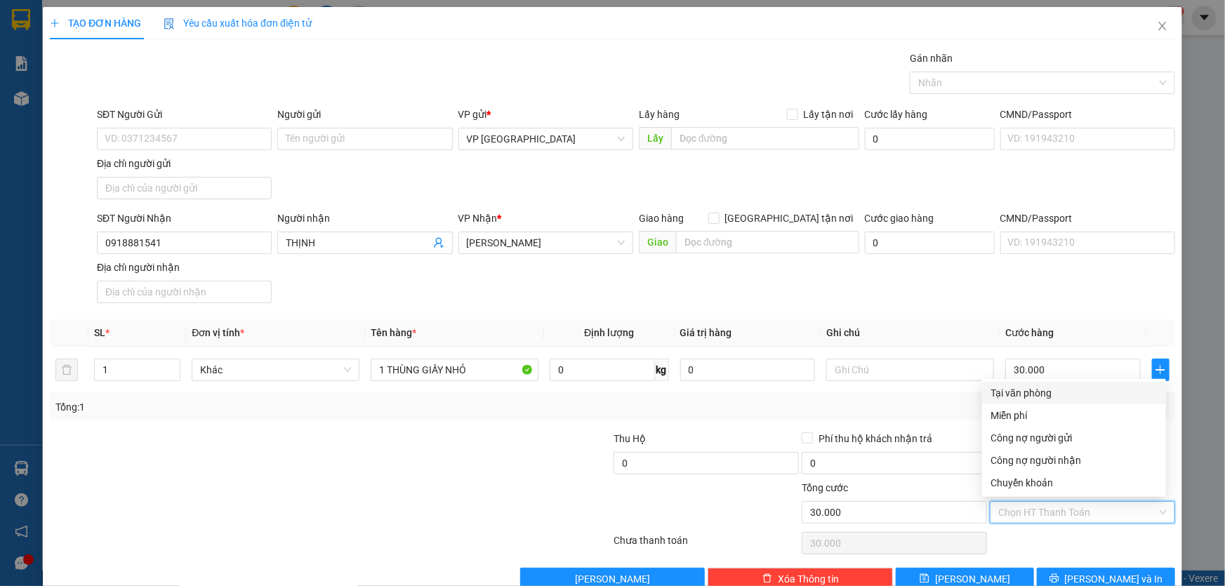
click at [1058, 397] on div "Tại văn phòng" at bounding box center [1074, 392] width 167 height 15
type input "0"
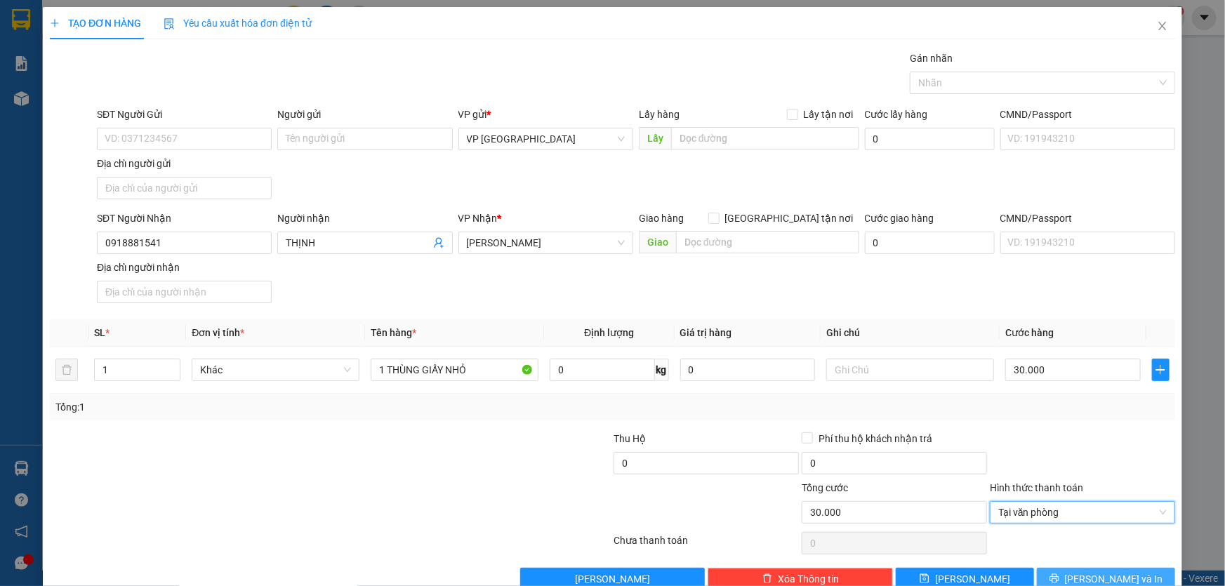
click at [1104, 568] on button "Lưu và In" at bounding box center [1106, 579] width 138 height 22
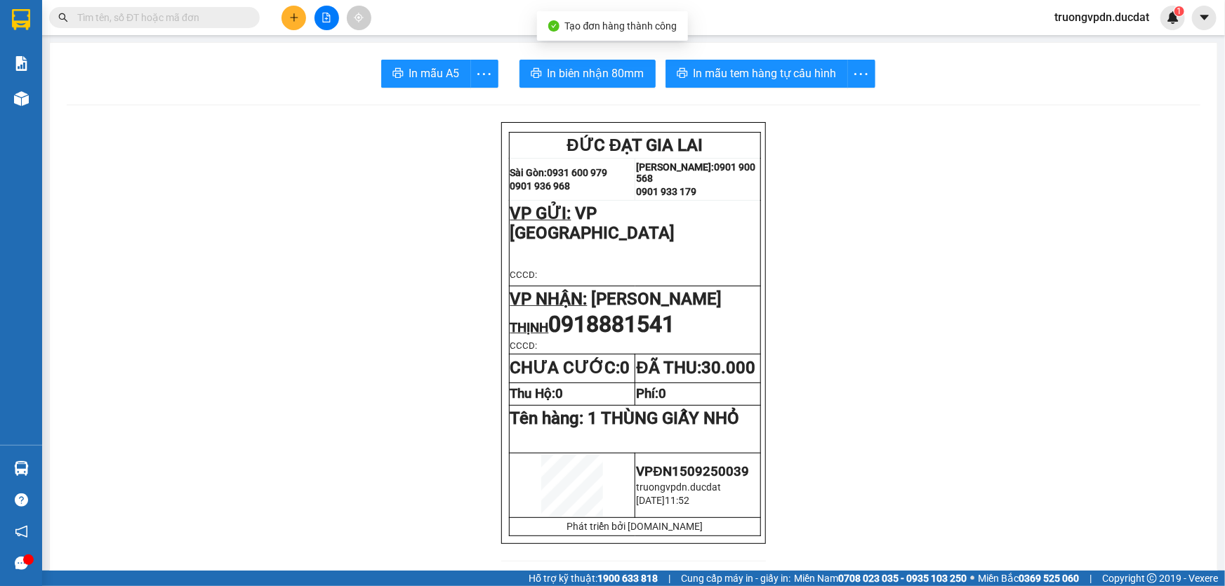
click at [807, 85] on button "In mẫu tem hàng tự cấu hình" at bounding box center [757, 74] width 183 height 28
click at [298, 14] on icon "plus" at bounding box center [294, 18] width 10 height 10
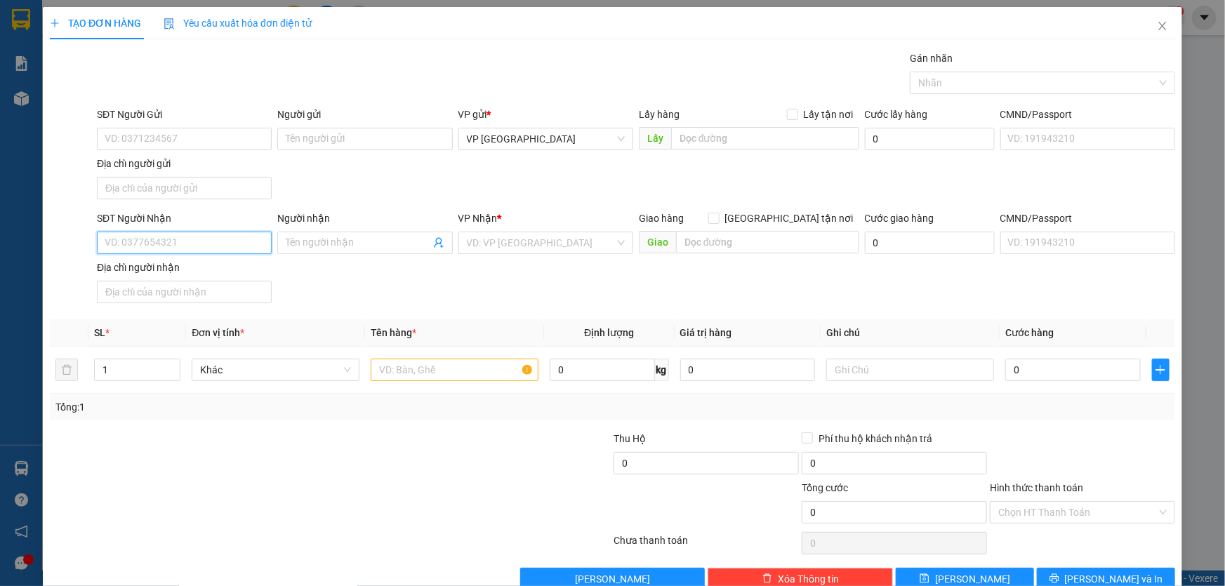
click at [167, 246] on input "SĐT Người Nhận" at bounding box center [184, 243] width 175 height 22
click at [163, 267] on div "0971497079" at bounding box center [183, 270] width 157 height 15
type input "0971497079"
click at [437, 368] on input "text" at bounding box center [455, 370] width 168 height 22
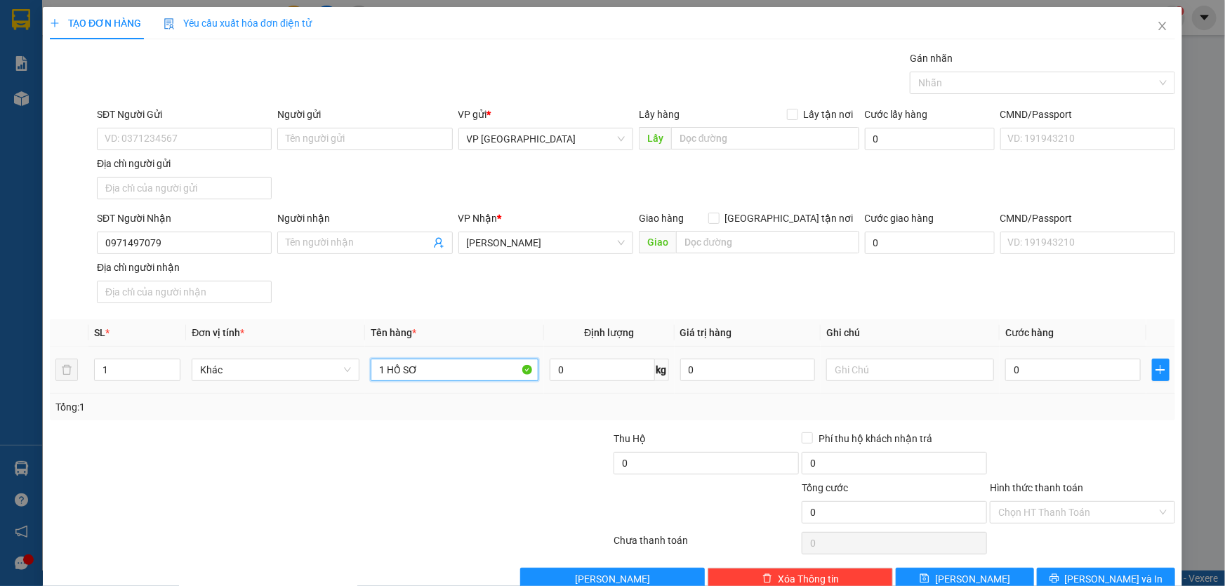
type input "1 HỒ SƠ"
type input "3"
type input "30"
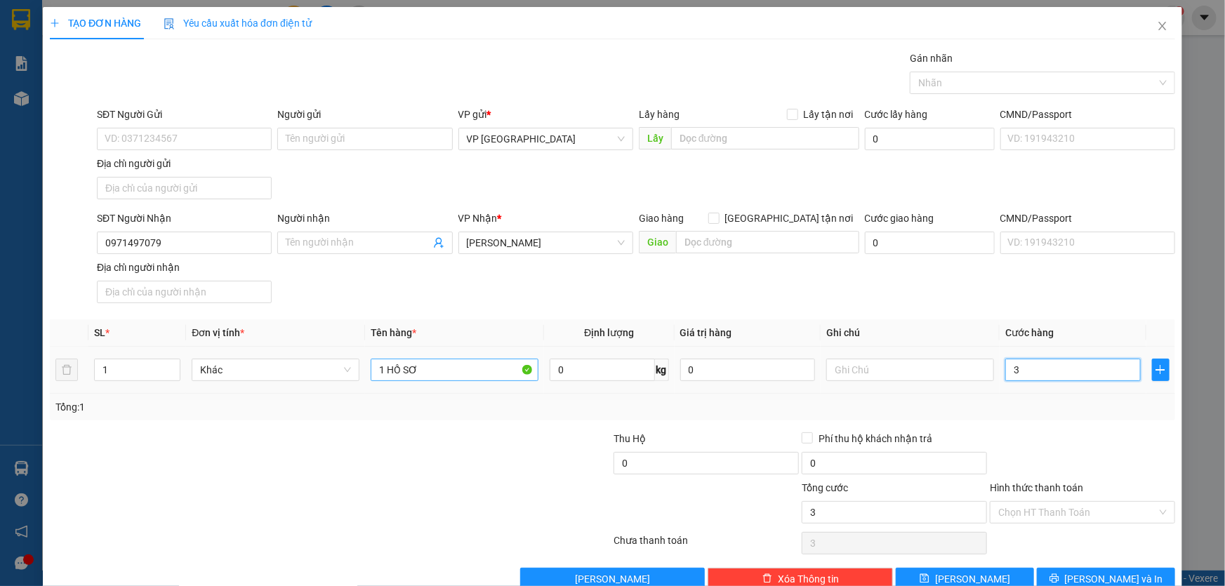
type input "30"
type input "300"
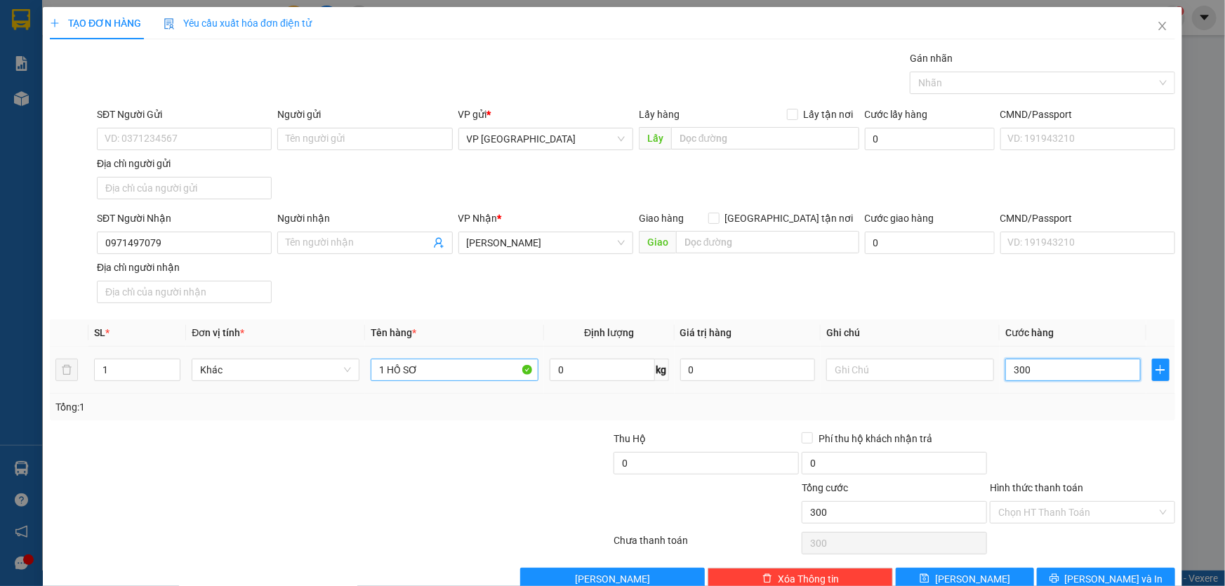
type input "3.000"
type input "30.000"
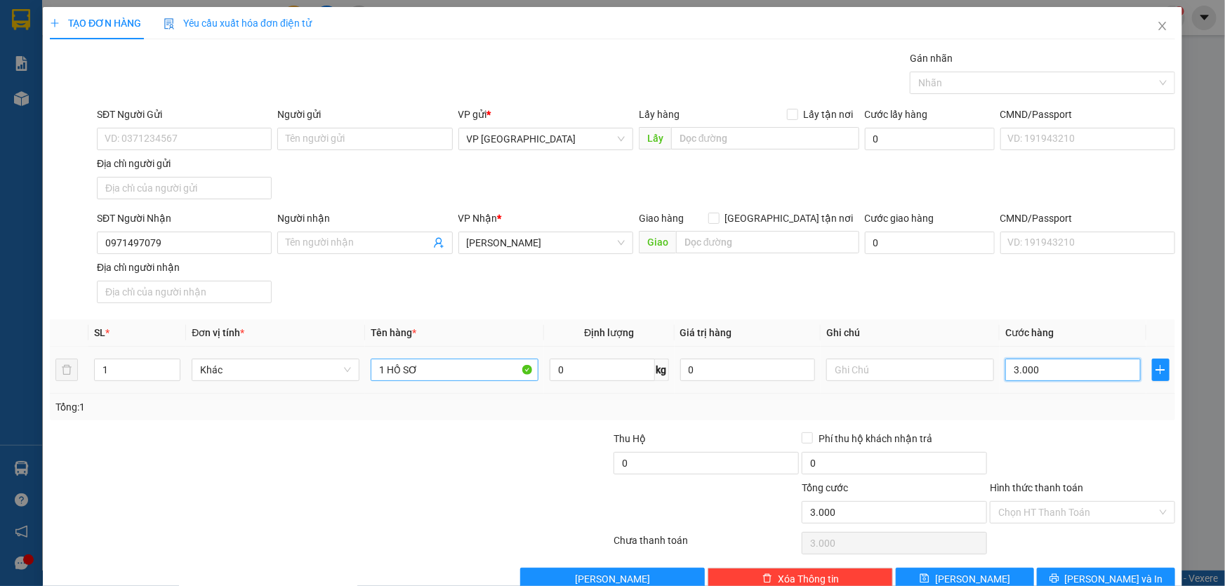
type input "30.000"
click at [1111, 506] on input "Hình thức thanh toán" at bounding box center [1077, 512] width 159 height 21
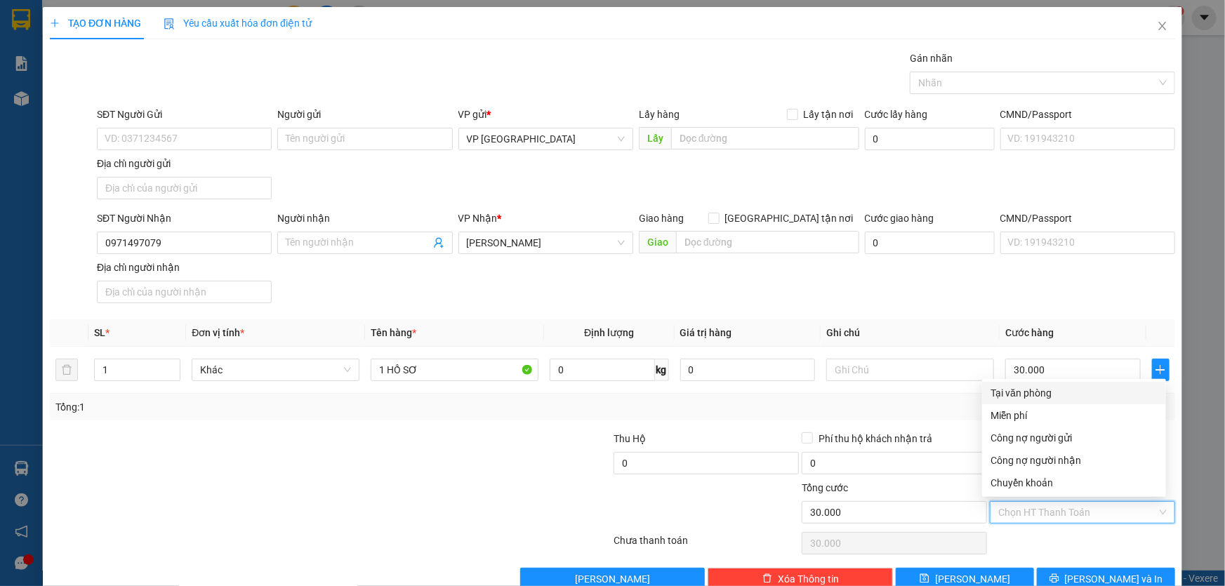
click at [1068, 390] on div "Tại văn phòng" at bounding box center [1074, 392] width 167 height 15
type input "0"
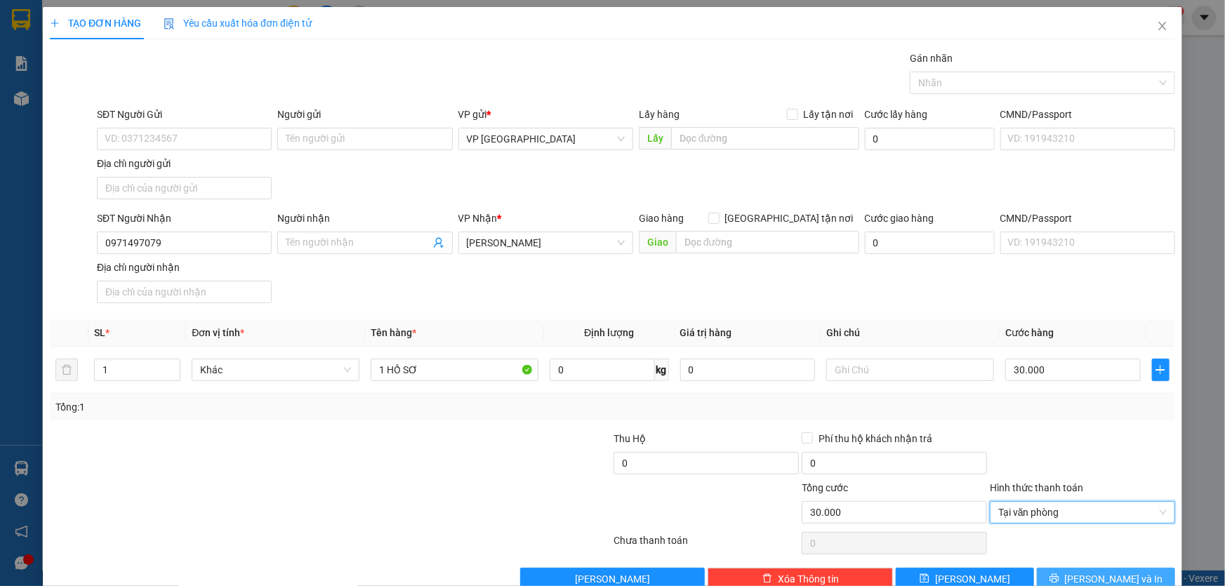
click at [1098, 572] on span "Lưu và In" at bounding box center [1114, 579] width 98 height 15
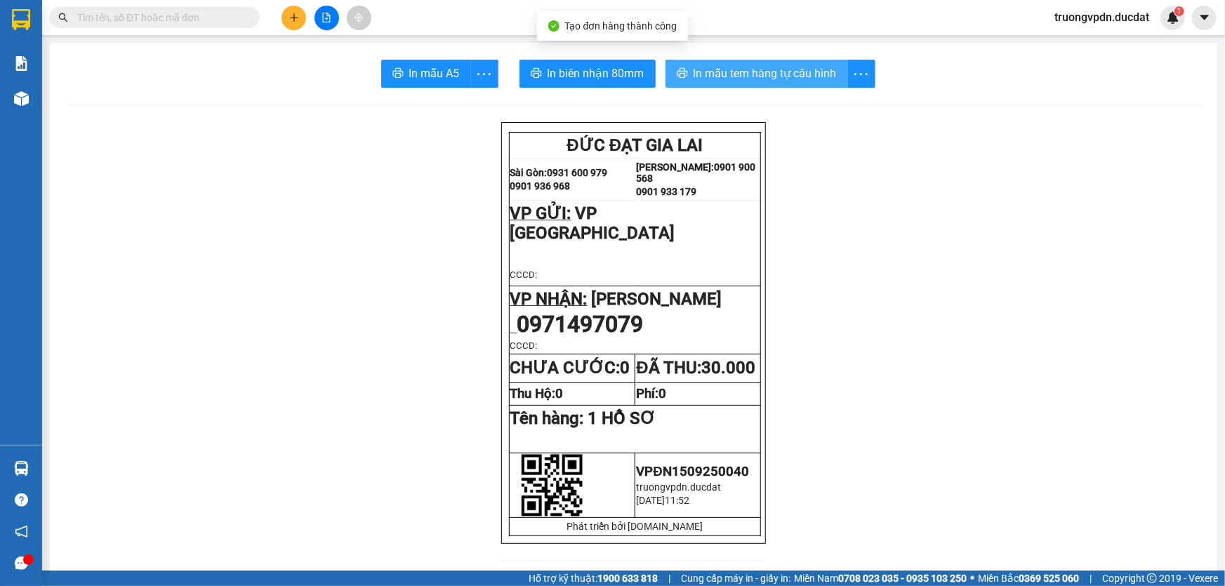
click at [771, 66] on span "In mẫu tem hàng tự cấu hình" at bounding box center [765, 74] width 143 height 18
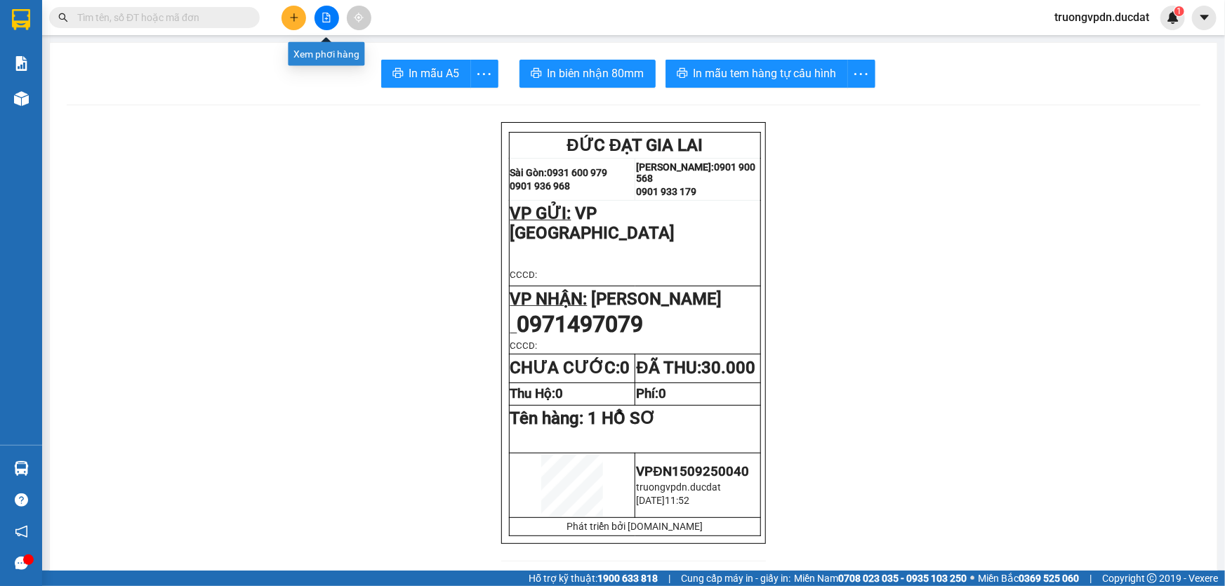
click at [295, 17] on icon "plus" at bounding box center [294, 17] width 8 height 1
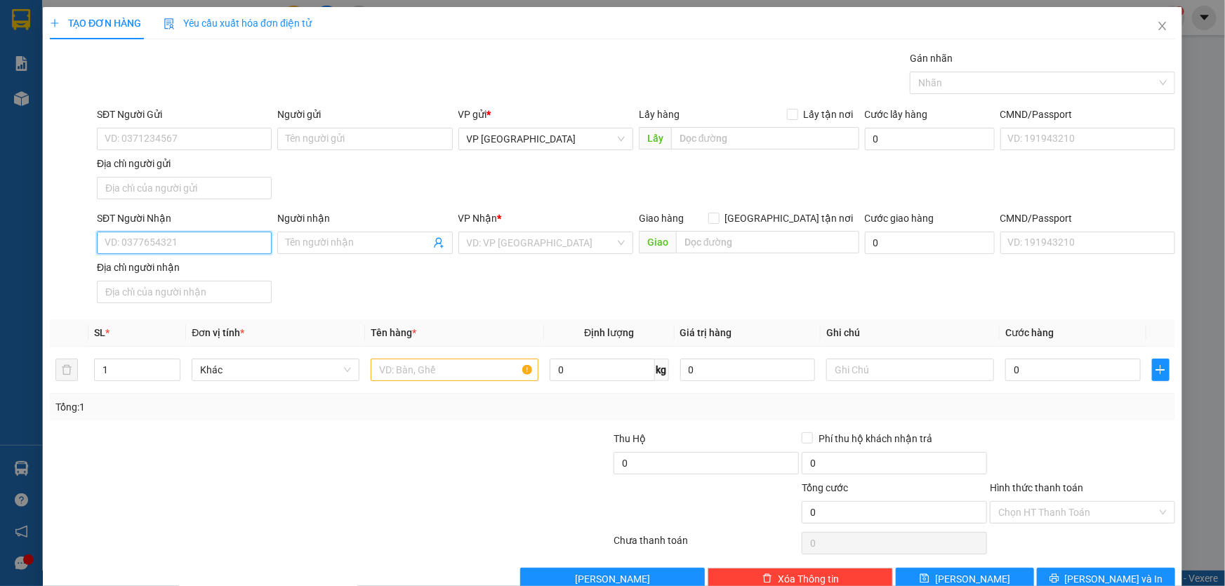
click at [198, 240] on input "SĐT Người Nhận" at bounding box center [184, 243] width 175 height 22
drag, startPoint x: 173, startPoint y: 270, endPoint x: 456, endPoint y: 340, distance: 292.1
click at [173, 270] on div "0973076263 - HÀ" at bounding box center [183, 270] width 157 height 15
type input "0973076263"
type input "HÀ"
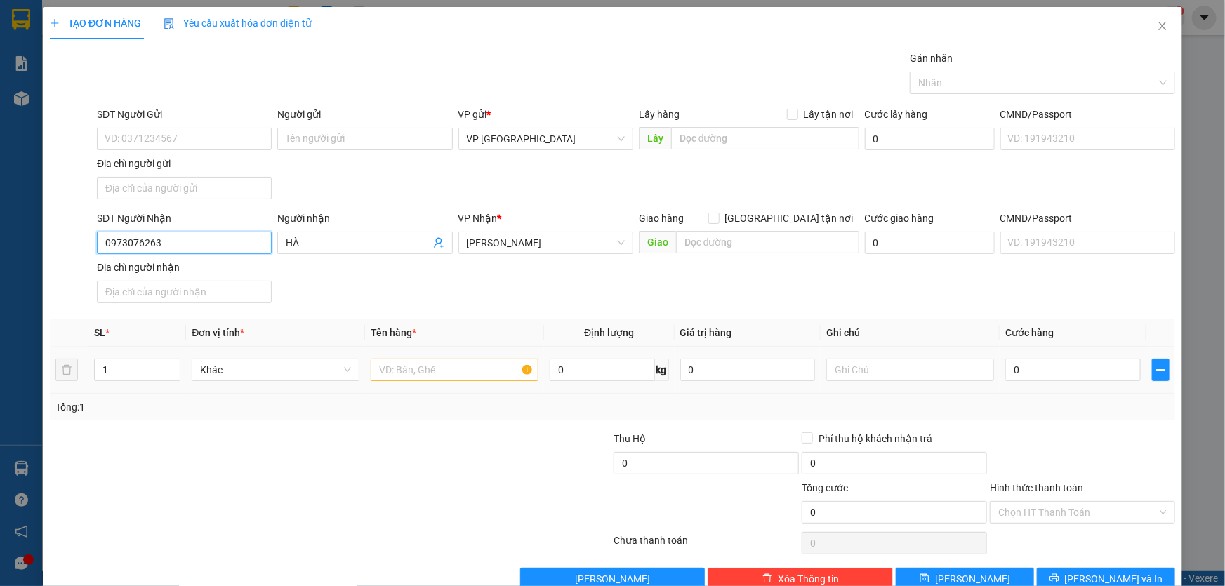
type input "0973076263"
click at [403, 371] on input "text" at bounding box center [455, 370] width 168 height 22
type input "2 KIỆN CHAI NHỰA"
type input "CC"
drag, startPoint x: 77, startPoint y: 249, endPoint x: 51, endPoint y: 252, distance: 26.2
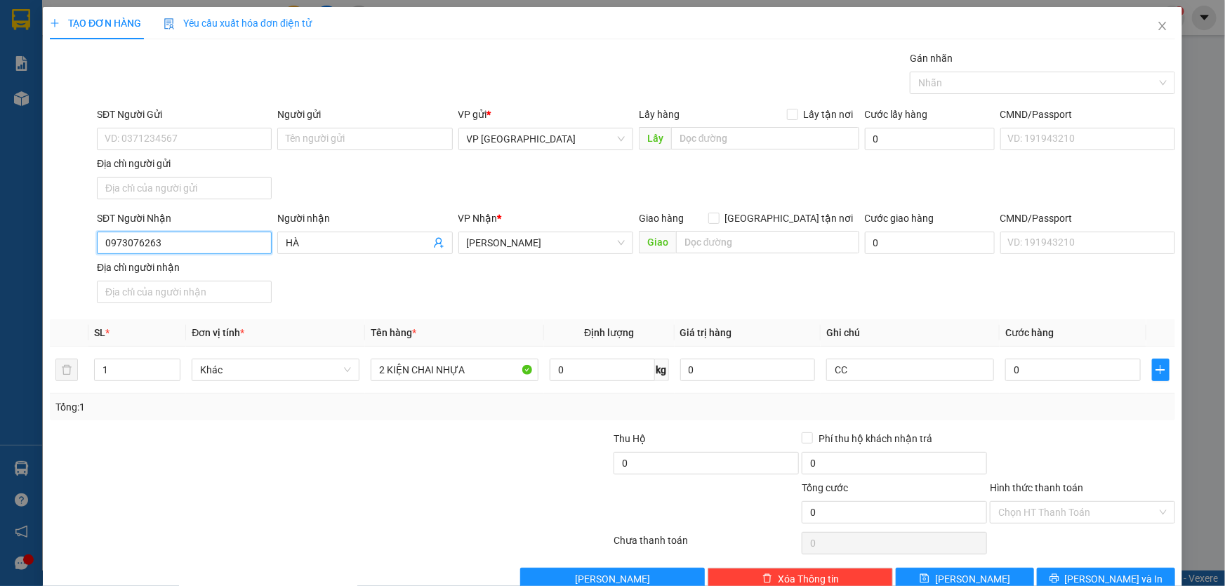
click at [51, 252] on div "SĐT Người Nhận 0973076263 0973076263 Người nhận HÀ VP Nhận * Phan Đình Phùng Gi…" at bounding box center [612, 260] width 1128 height 98
click at [1034, 374] on input "0" at bounding box center [1074, 370] width 136 height 22
type input "1"
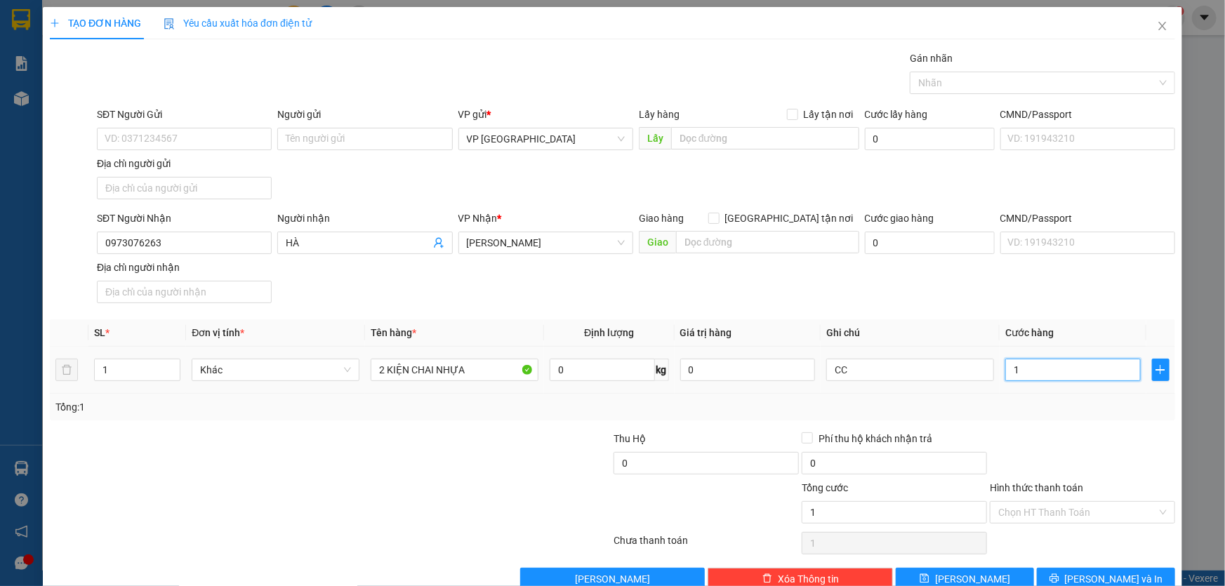
type input "16"
type input "160"
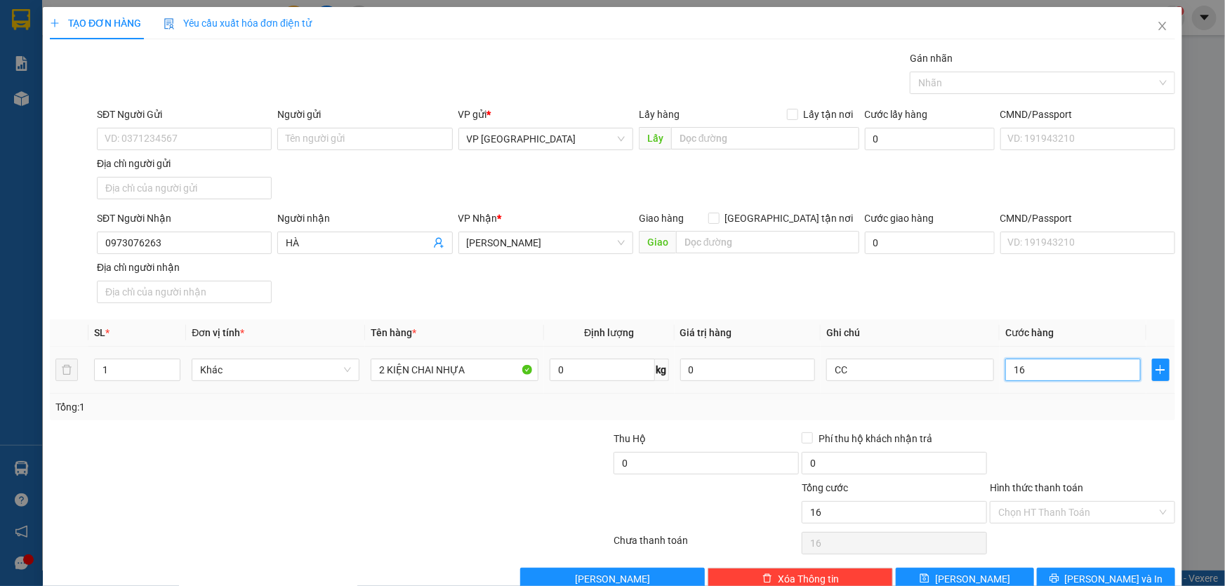
type input "160"
type input "1.600"
type input "16.000"
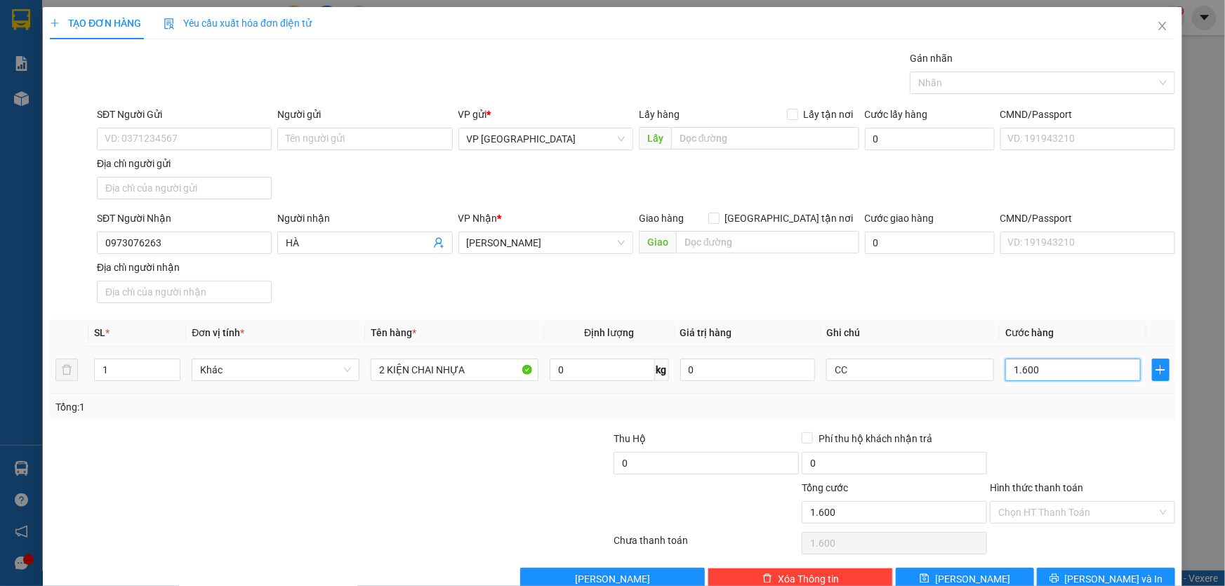
type input "16.000"
type input "160.000"
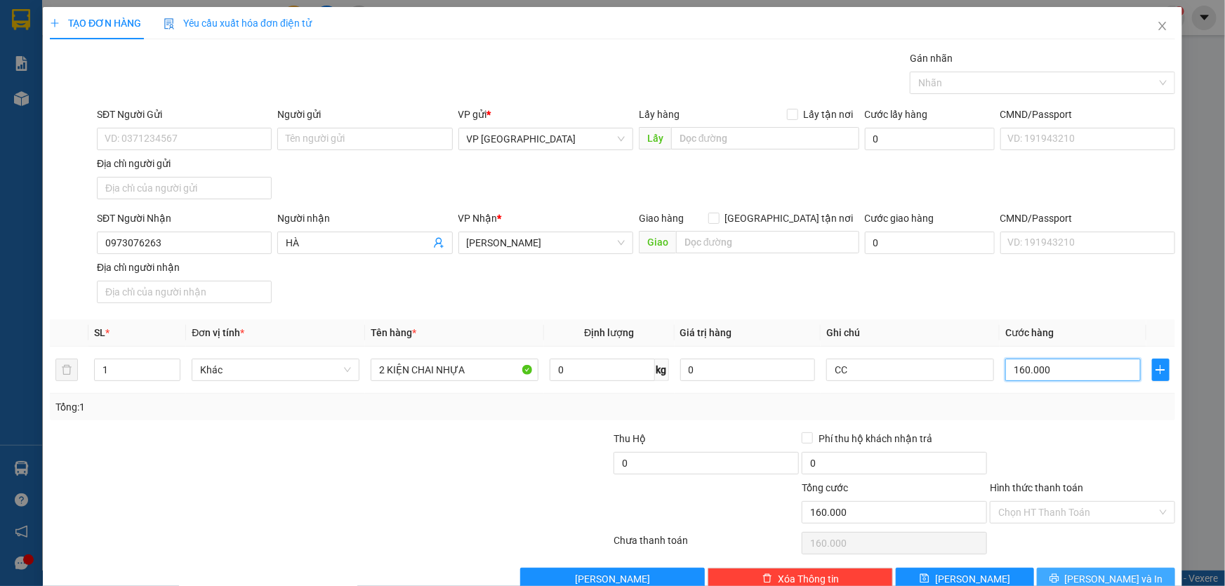
type input "160.000"
click at [1104, 572] on span "Lưu và In" at bounding box center [1114, 579] width 98 height 15
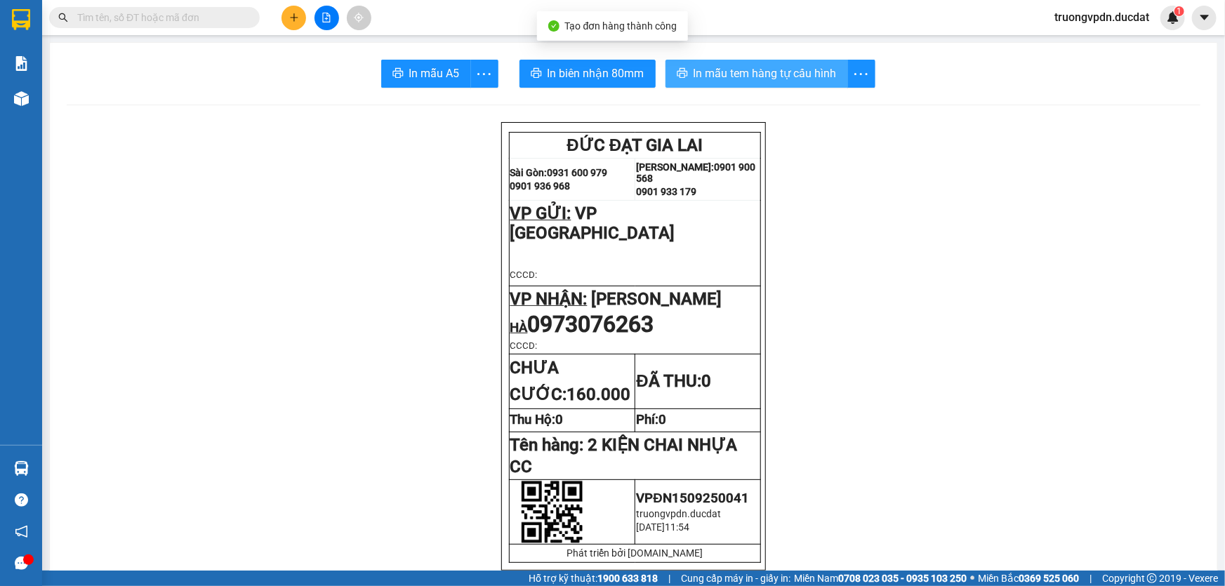
click at [744, 76] on span "In mẫu tem hàng tự cấu hình" at bounding box center [765, 74] width 143 height 18
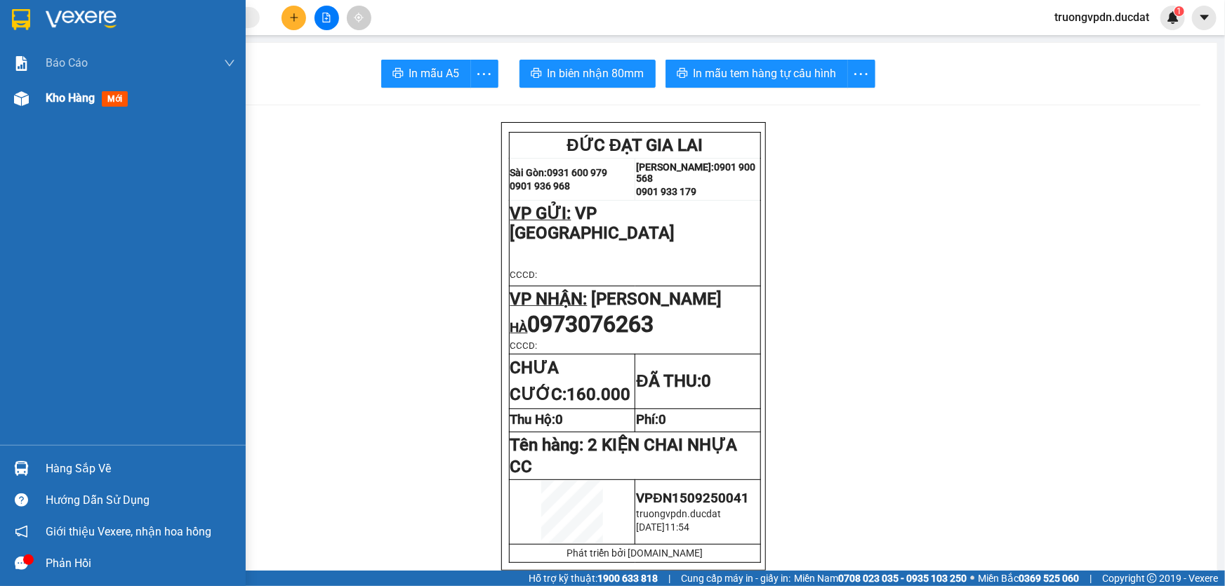
click at [38, 103] on div "Kho hàng mới" at bounding box center [123, 98] width 246 height 35
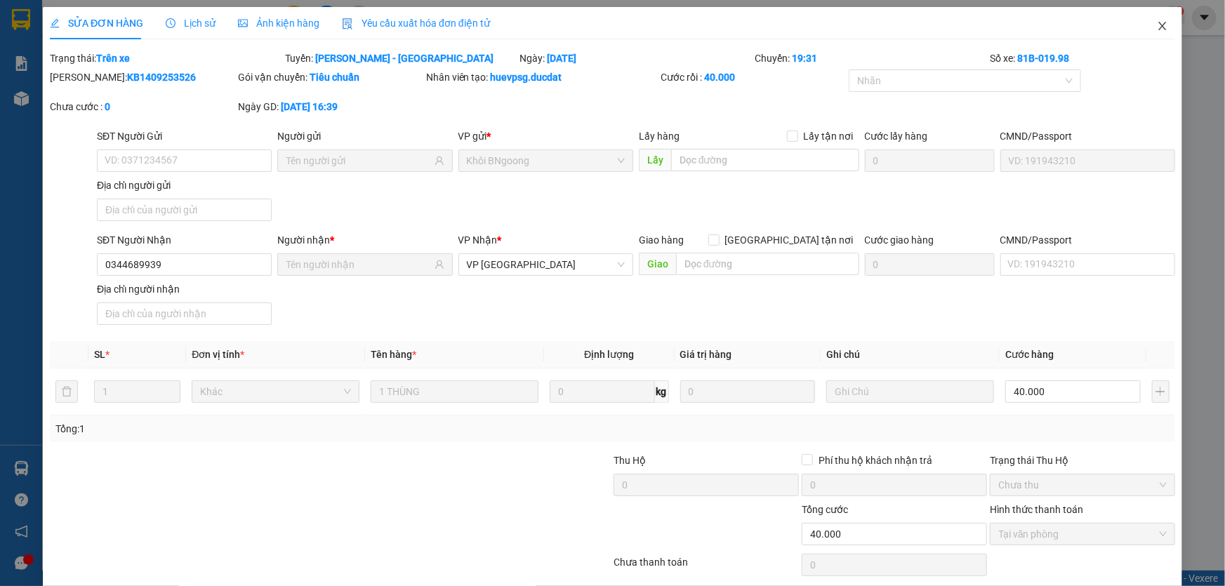
click at [1157, 32] on icon "close" at bounding box center [1162, 25] width 11 height 11
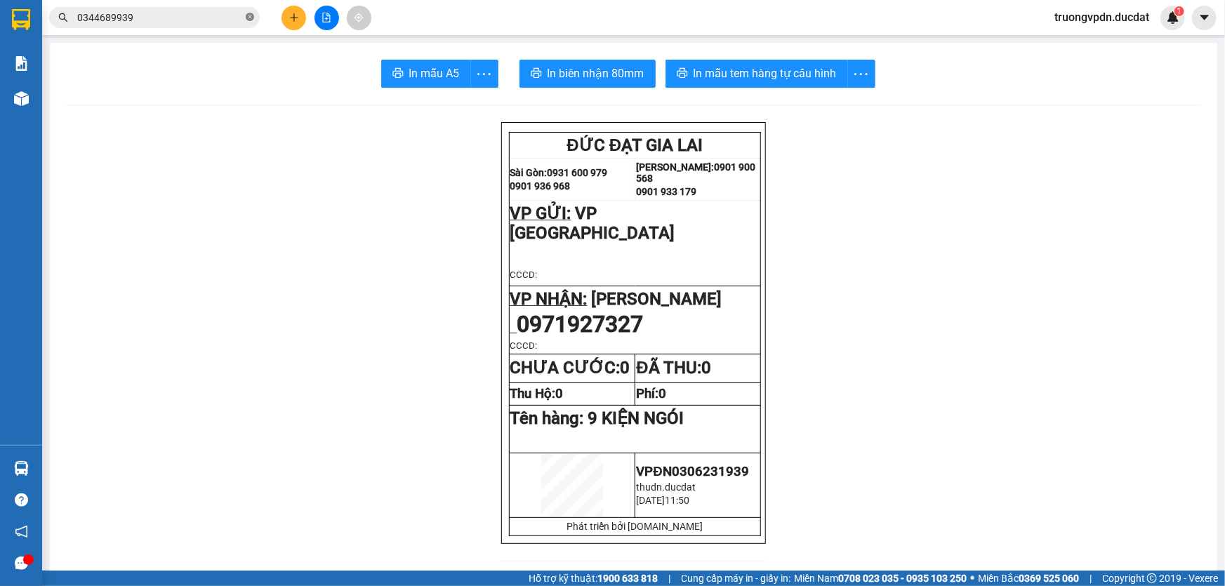
click at [251, 18] on icon "close-circle" at bounding box center [250, 17] width 8 height 8
paste input "0919139453"
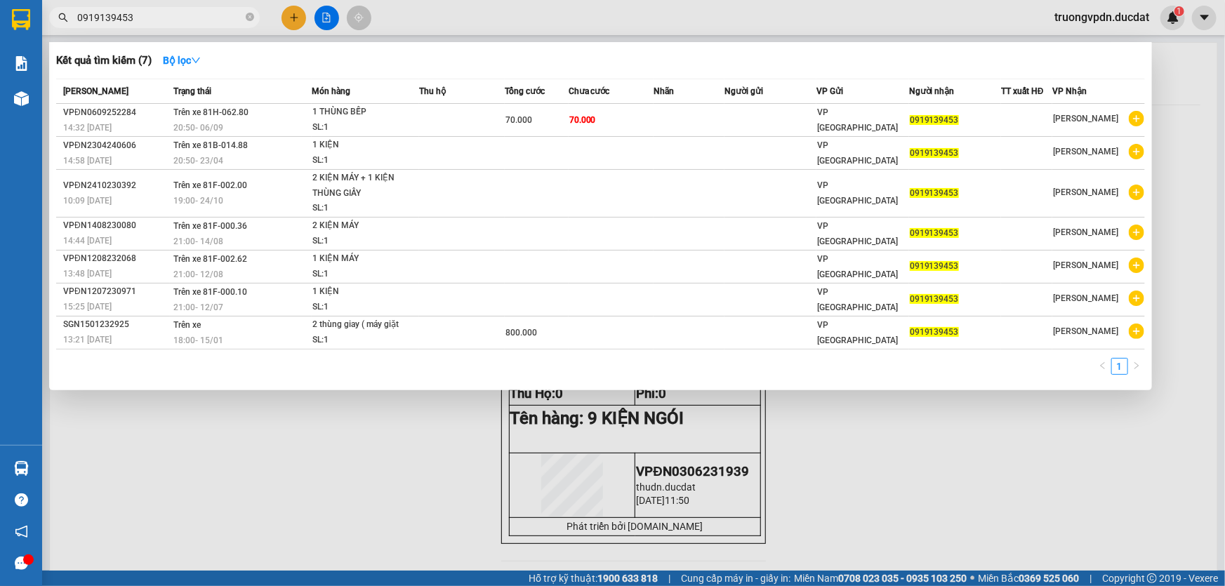
type input "0919139453"
click at [251, 22] on span at bounding box center [250, 17] width 8 height 13
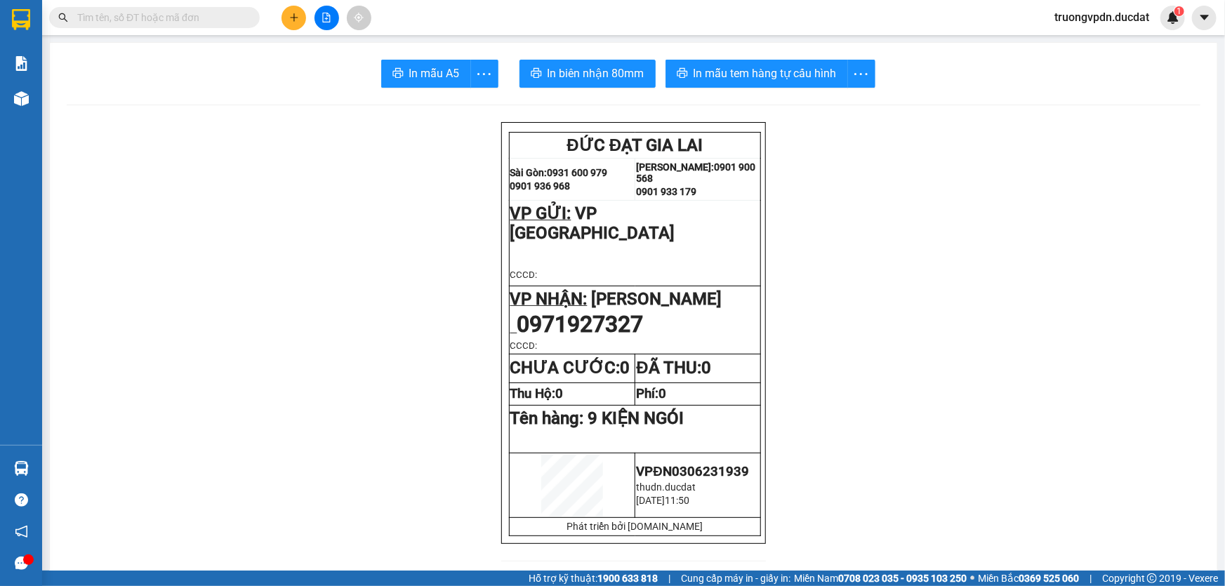
paste input "0973076263"
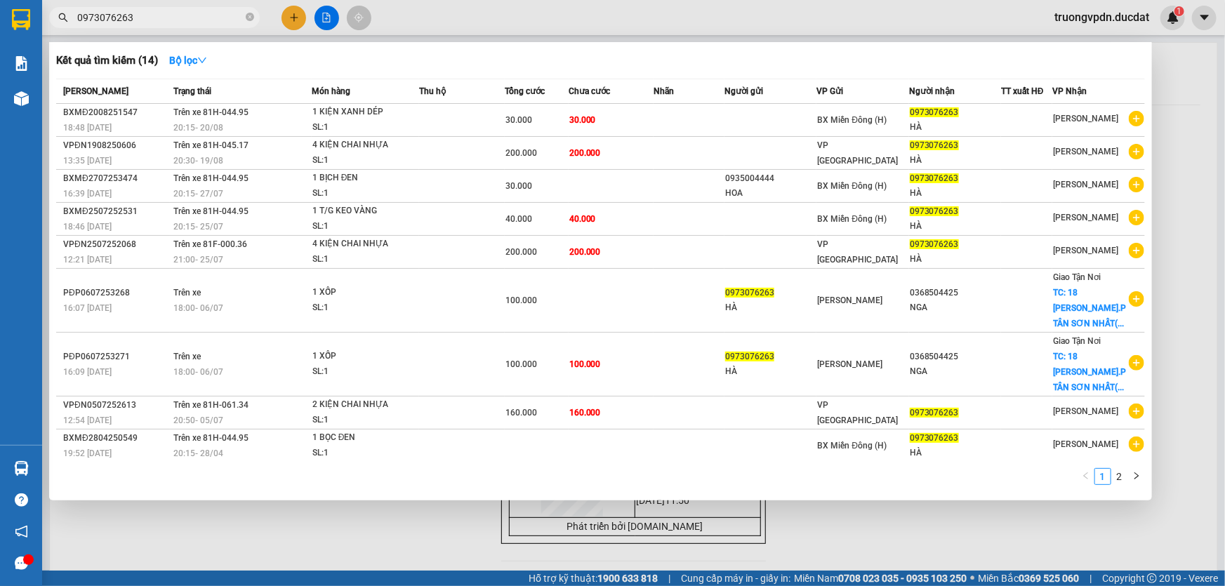
type input "0973076263"
